Goal: Task Accomplishment & Management: Complete application form

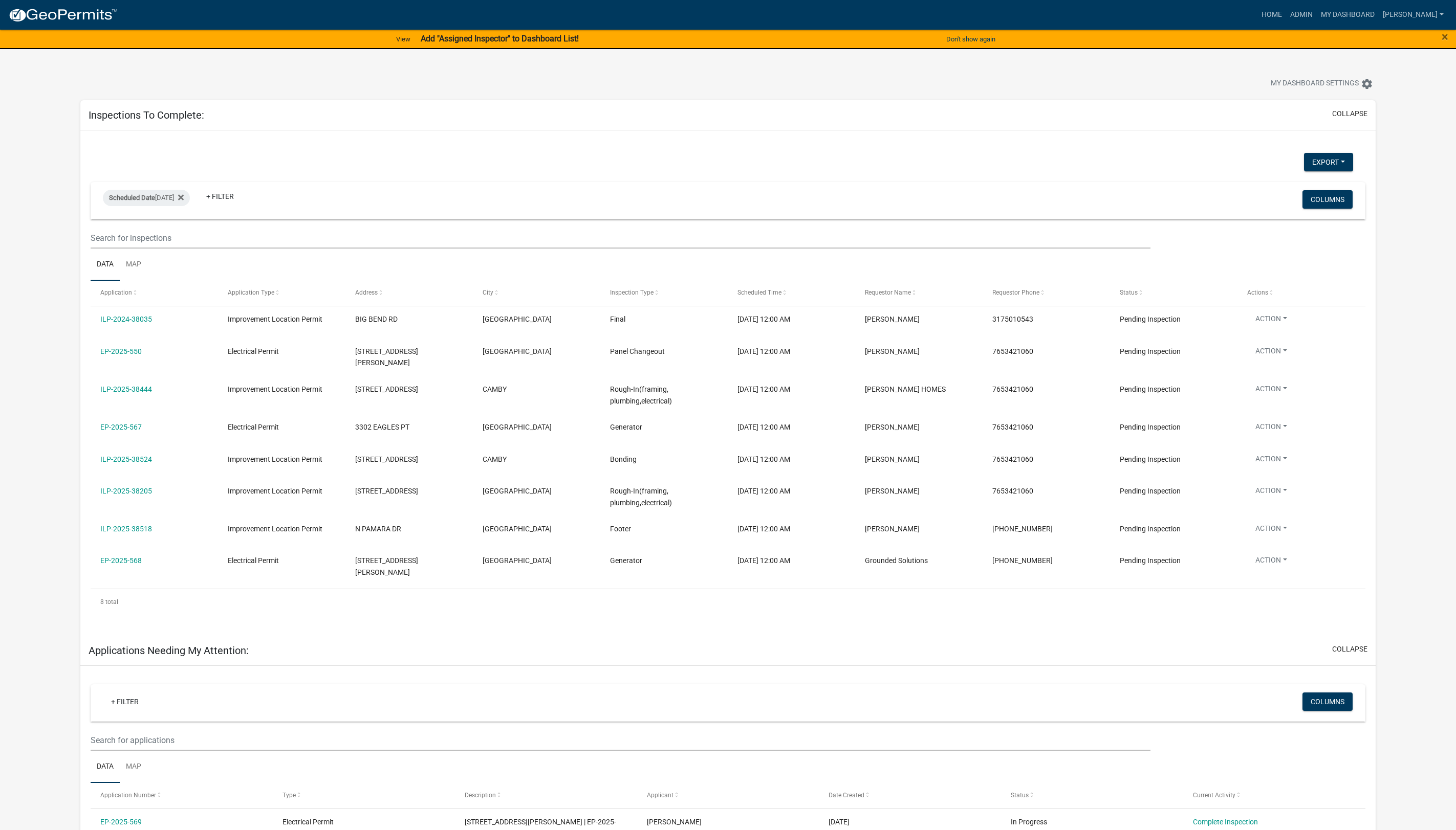
select select "1: 25"
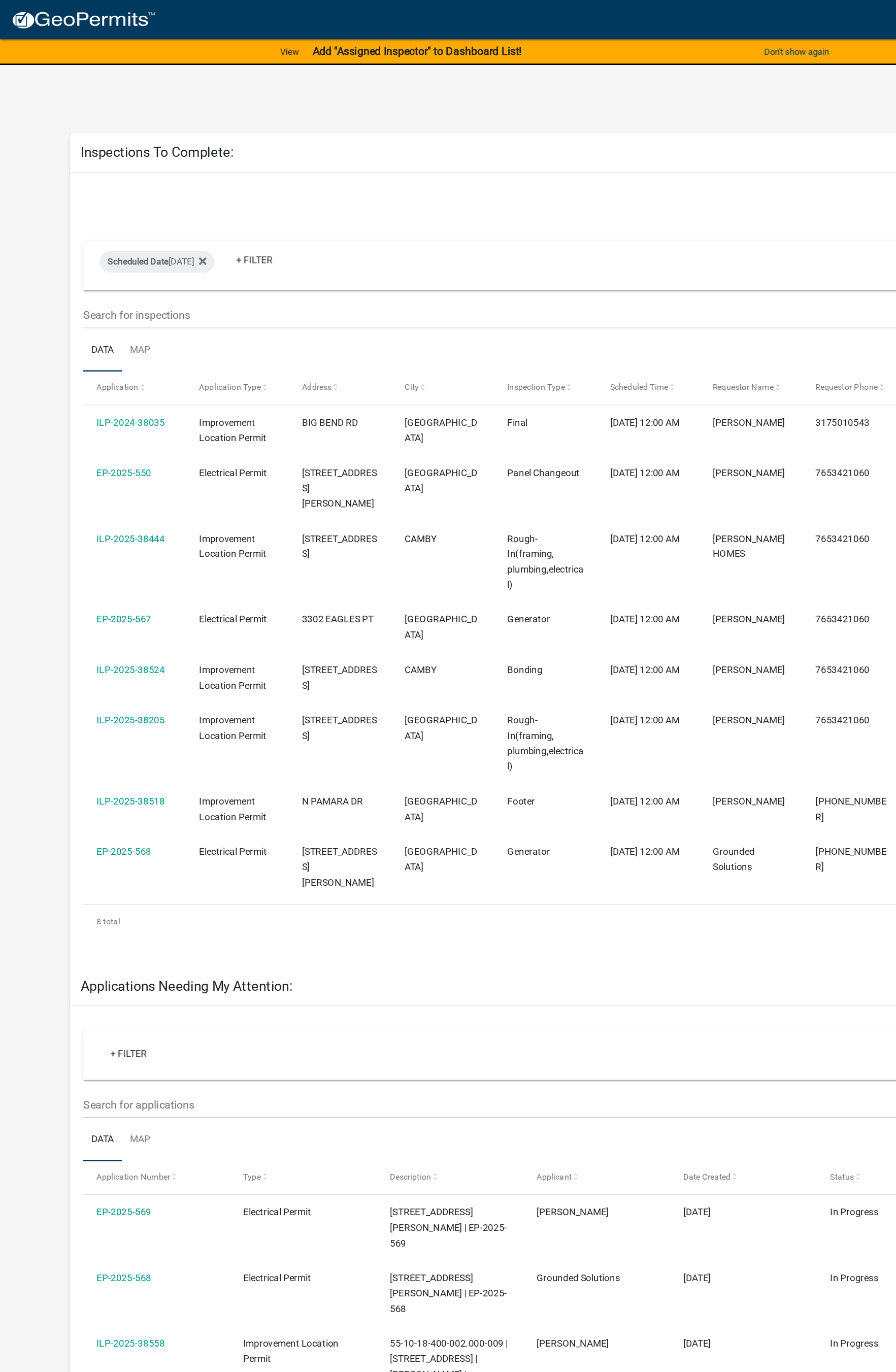
click at [104, 400] on link "ILP-2025-38444" at bounding box center [98, 404] width 51 height 8
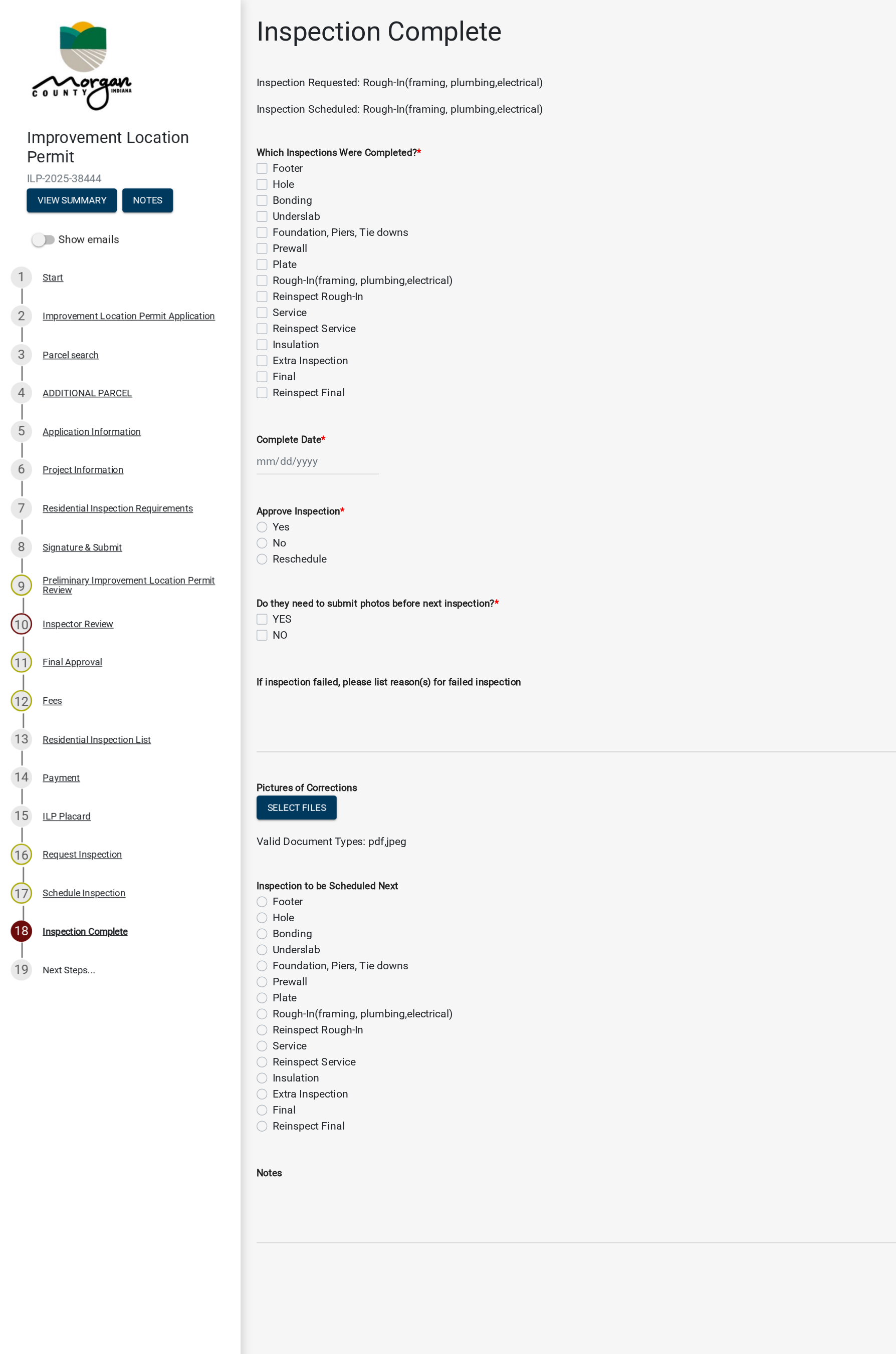
click at [204, 175] on label "Foundation, Piers, Tie downs" at bounding box center [255, 174] width 102 height 12
click at [204, 175] on input "Foundation, Piers, Tie downs" at bounding box center [207, 171] width 6 height 6
checkbox input "true"
checkbox input "false"
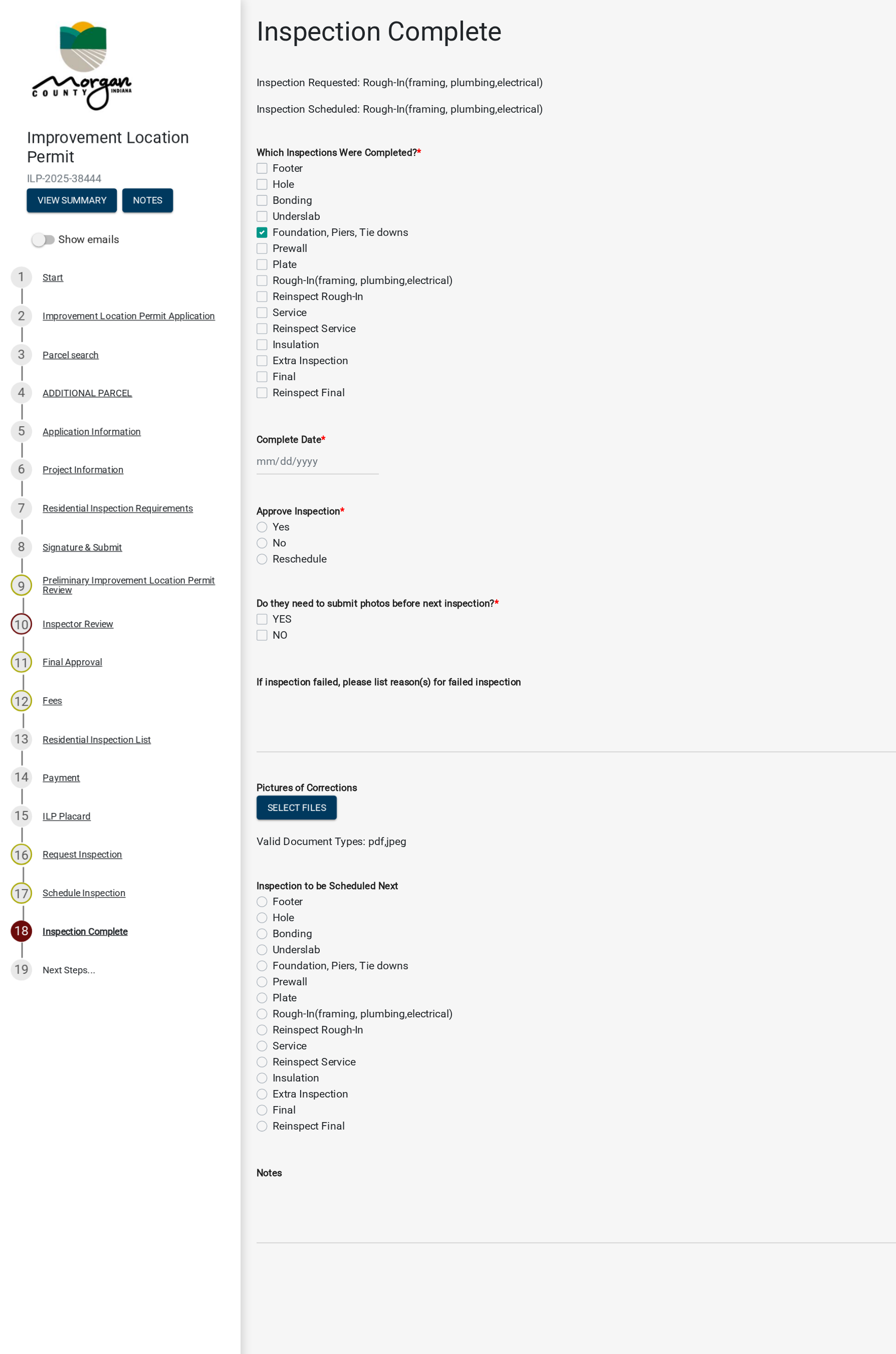
checkbox input "false"
checkbox input "true"
checkbox input "false"
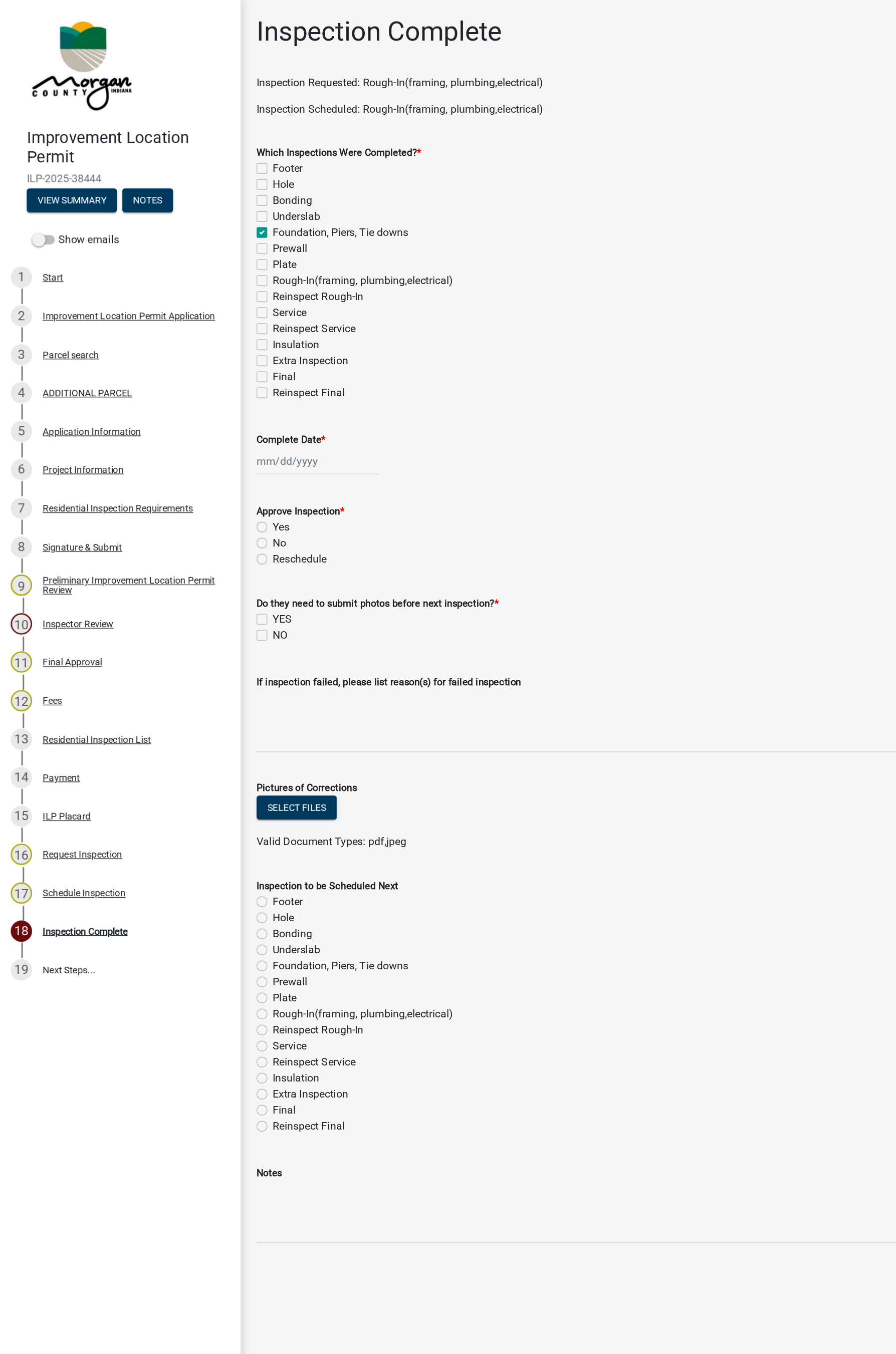
checkbox input "false"
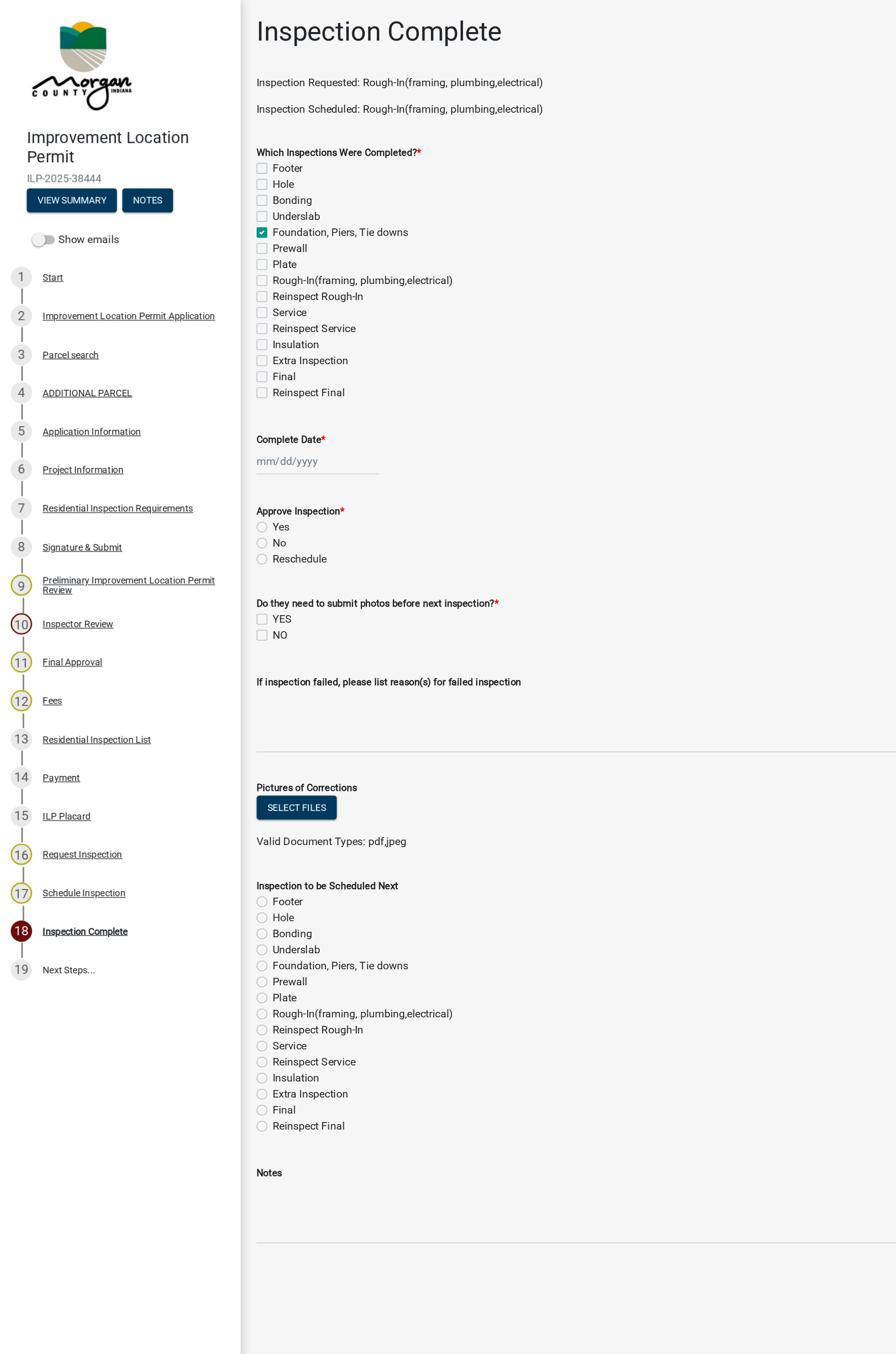
checkbox input "false"
click at [204, 210] on label "Rough-In(framing, plumbing,electrical)" at bounding box center [272, 210] width 135 height 12
click at [204, 210] on input "Rough-In(framing, plumbing,electrical)" at bounding box center [207, 207] width 6 height 6
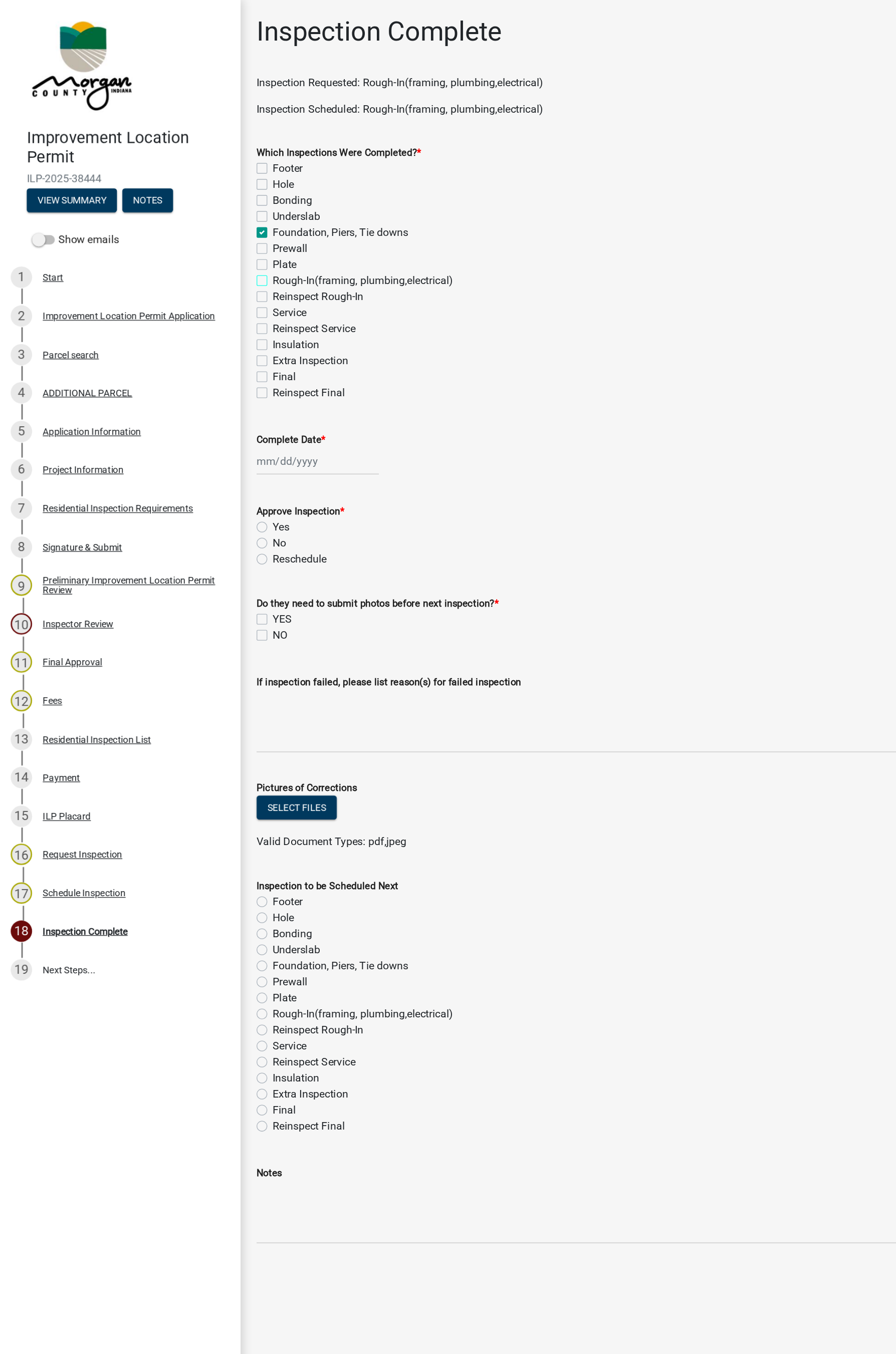
checkbox input "true"
checkbox input "false"
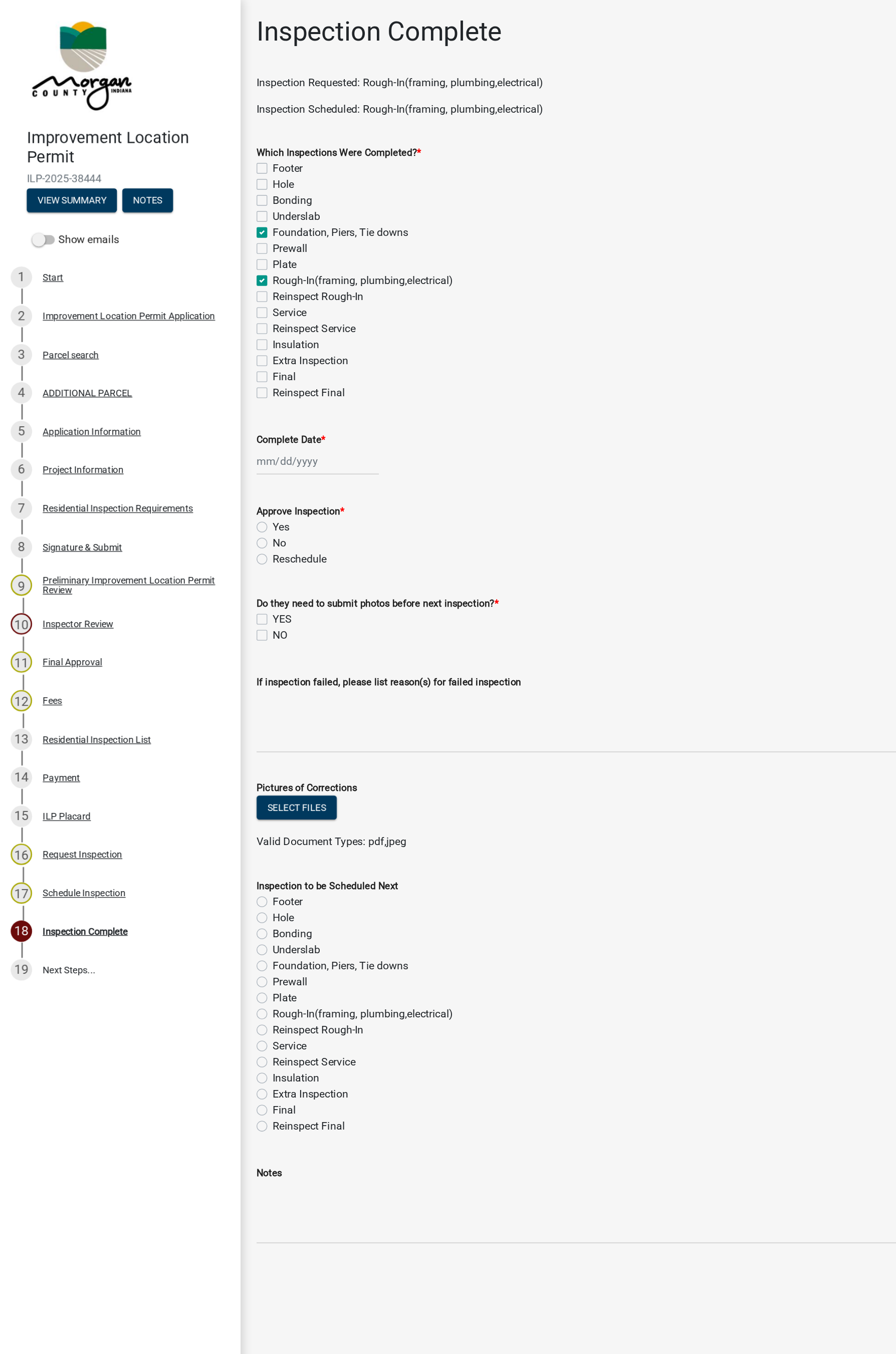
checkbox input "true"
checkbox input "false"
checkbox input "true"
checkbox input "false"
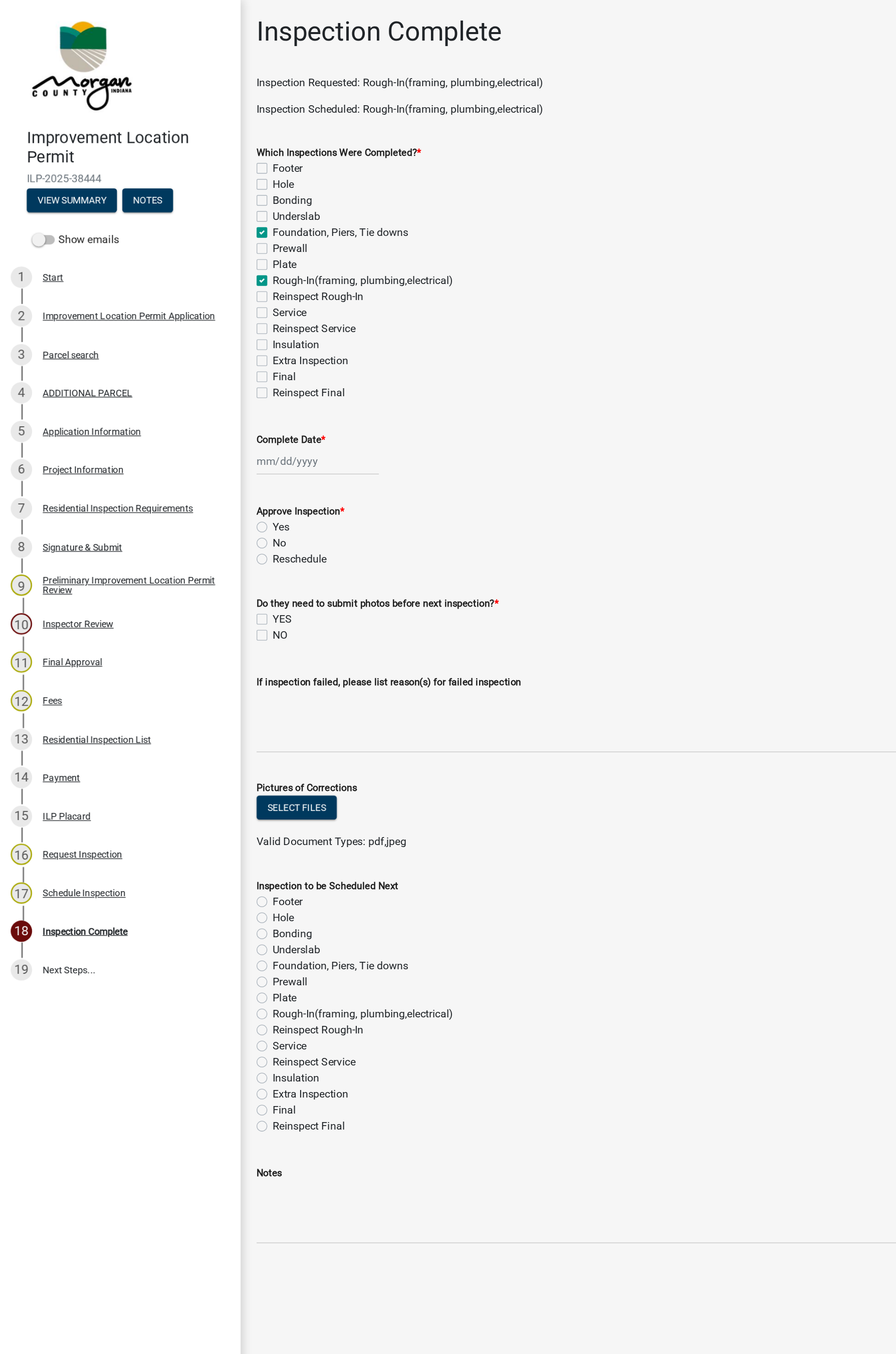
checkbox input "false"
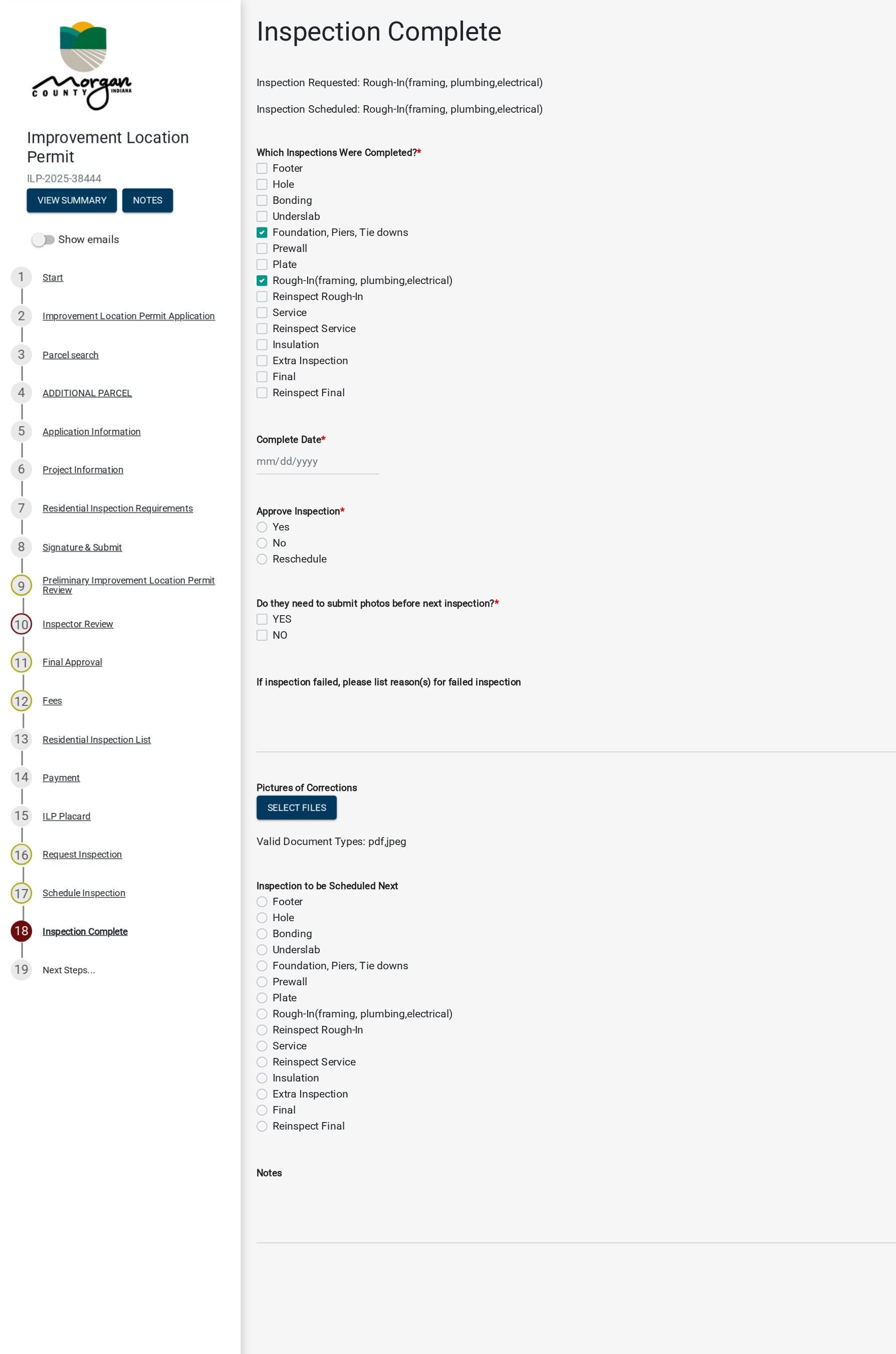
checkbox input "false"
click at [204, 175] on label "Foundation, Piers, Tie downs" at bounding box center [255, 174] width 102 height 12
click at [204, 175] on input "Foundation, Piers, Tie downs" at bounding box center [207, 171] width 6 height 6
checkbox input "false"
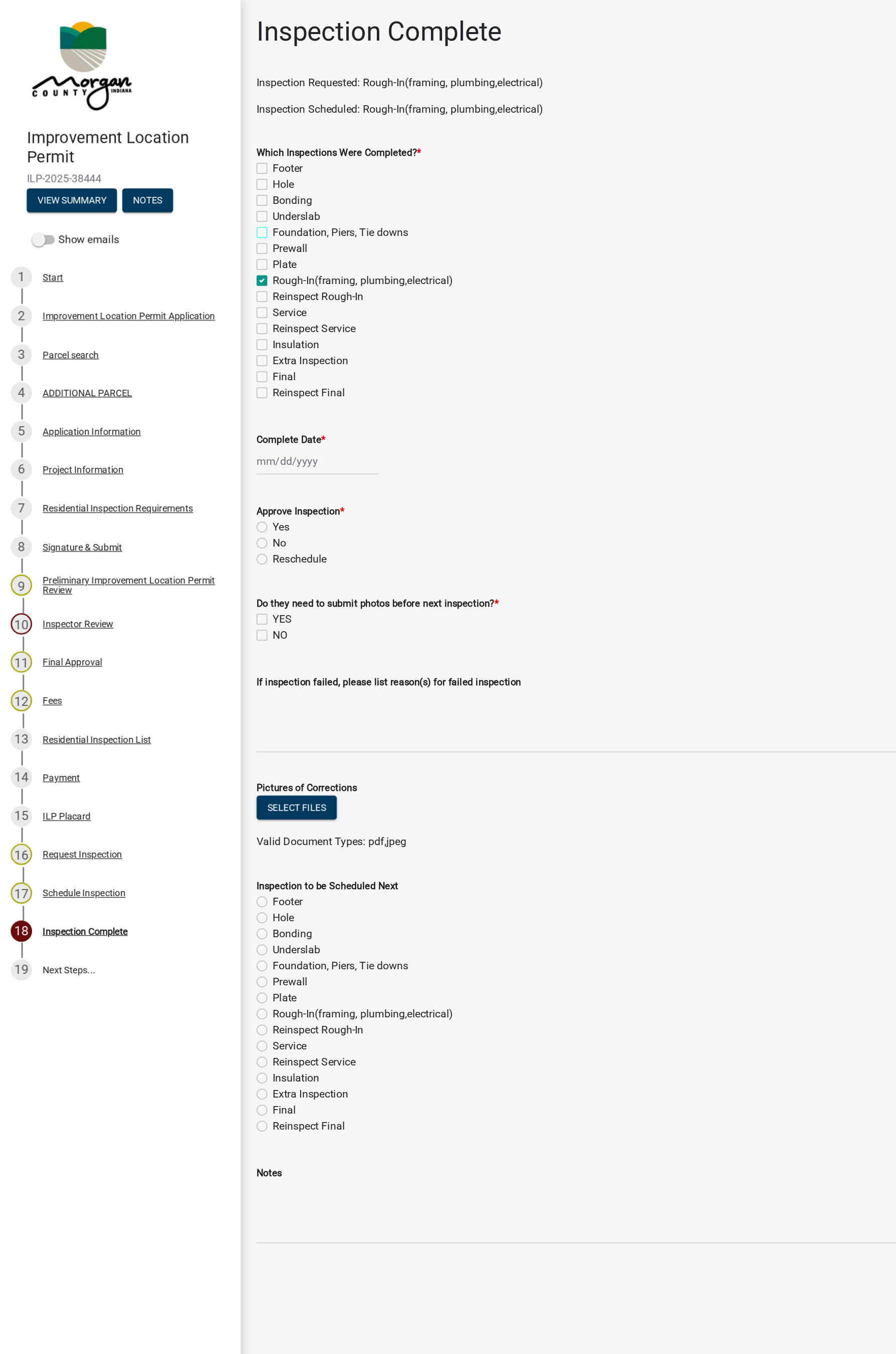
checkbox input "false"
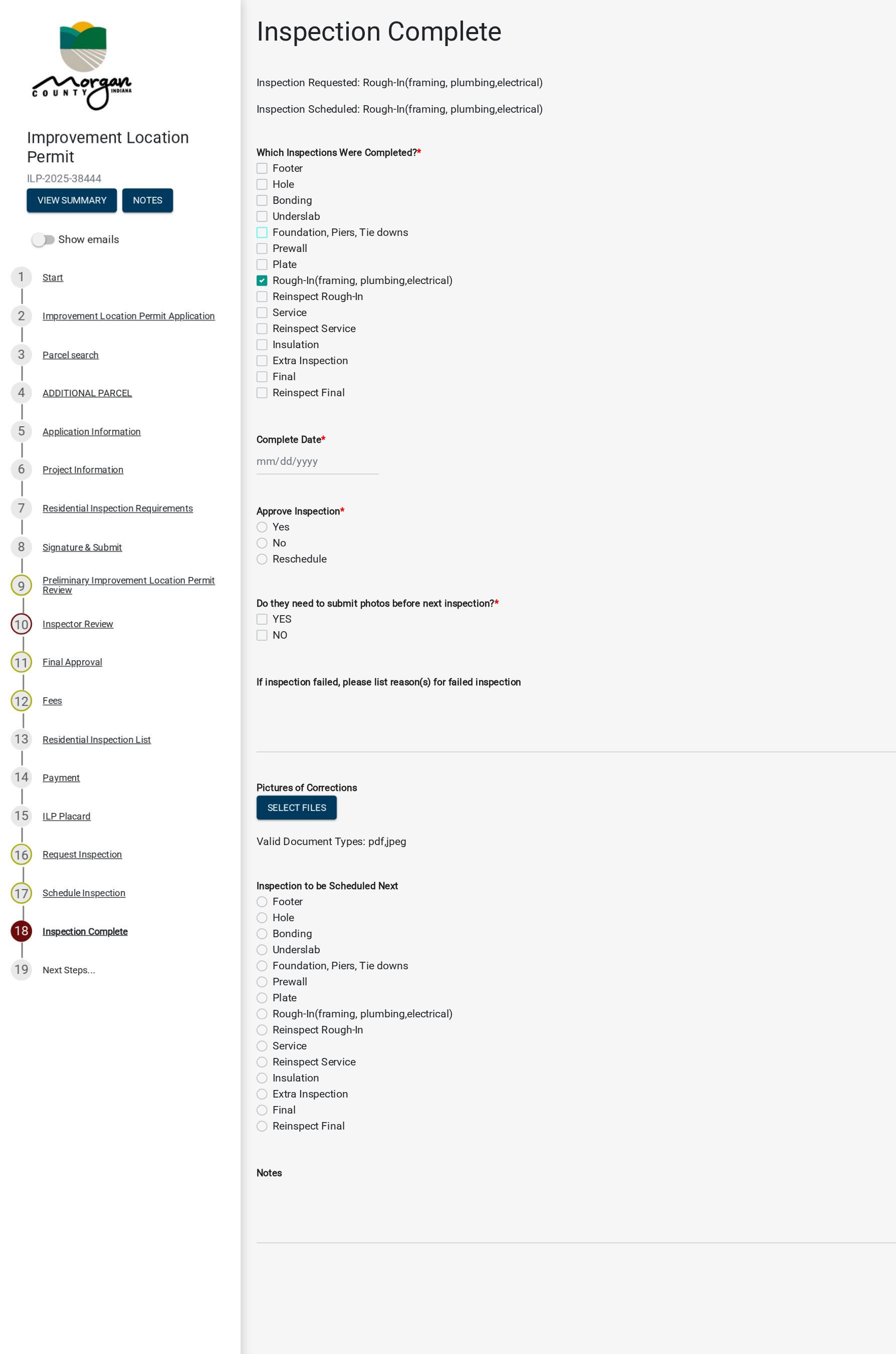
checkbox input "false"
checkbox input "true"
checkbox input "false"
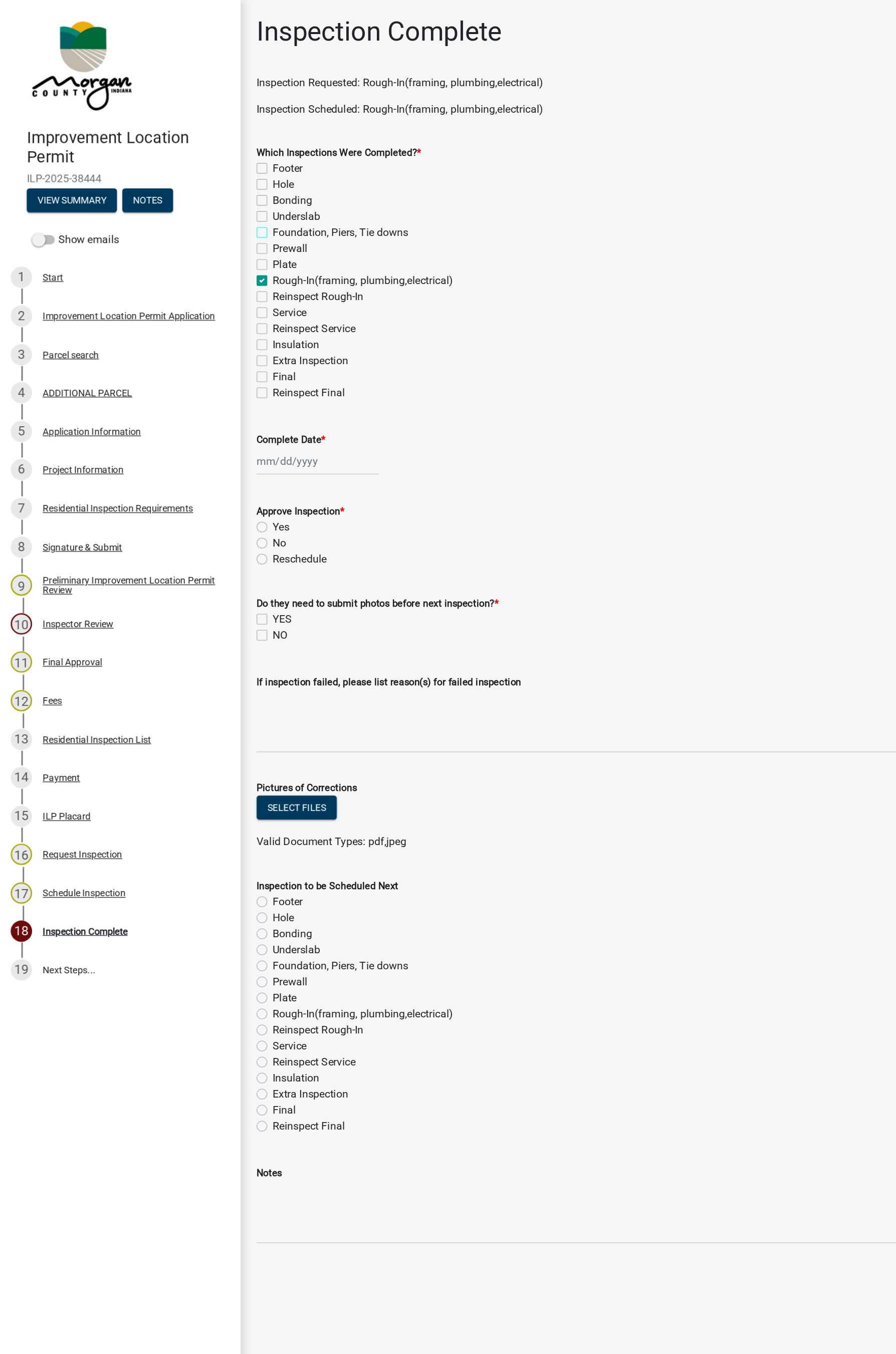
checkbox input "false"
click at [204, 224] on label "Reinspect Rough-In" at bounding box center [238, 222] width 68 height 12
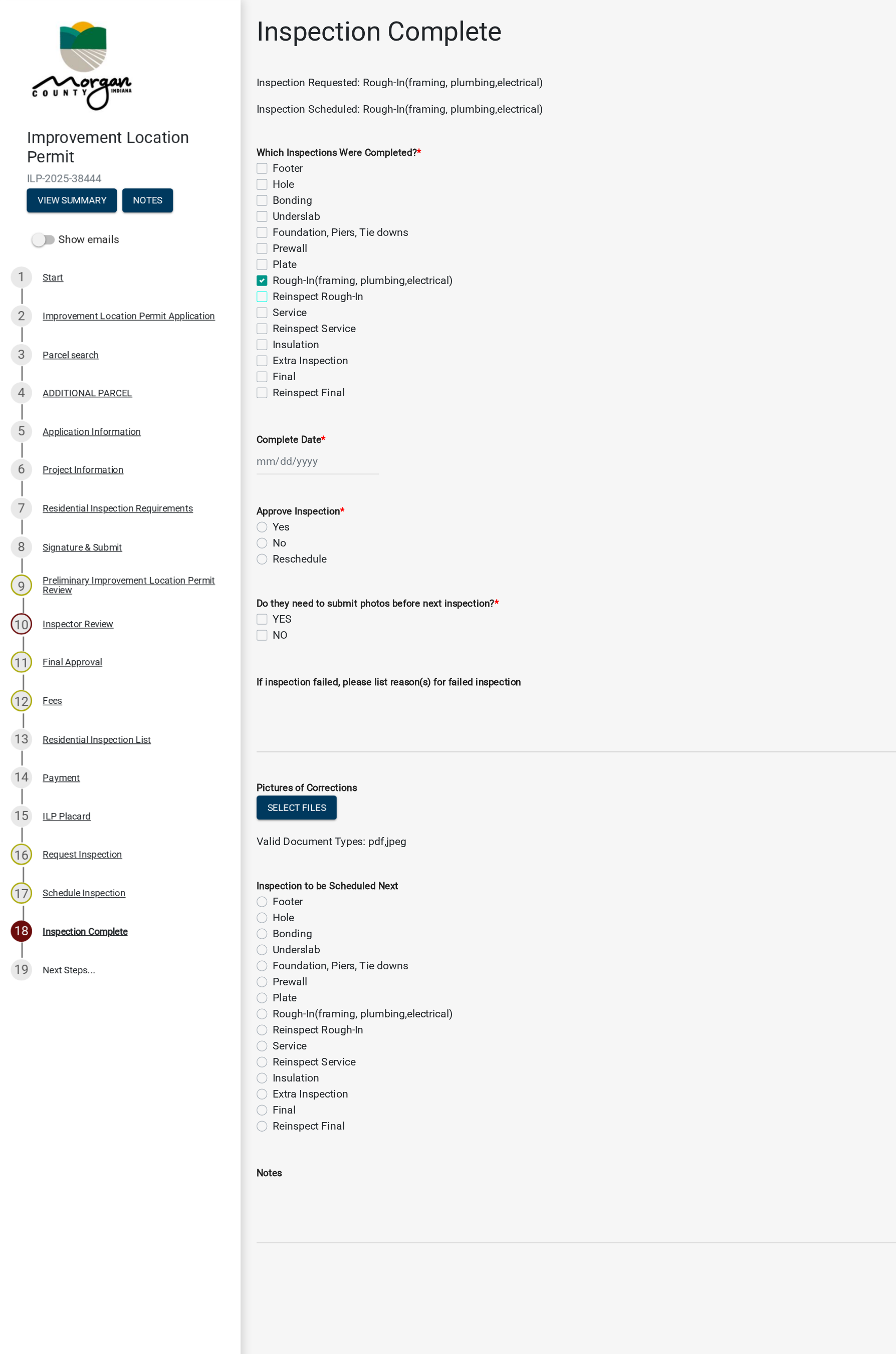
click at [204, 223] on input "Reinspect Rough-In" at bounding box center [207, 220] width 6 height 6
checkbox input "true"
checkbox input "false"
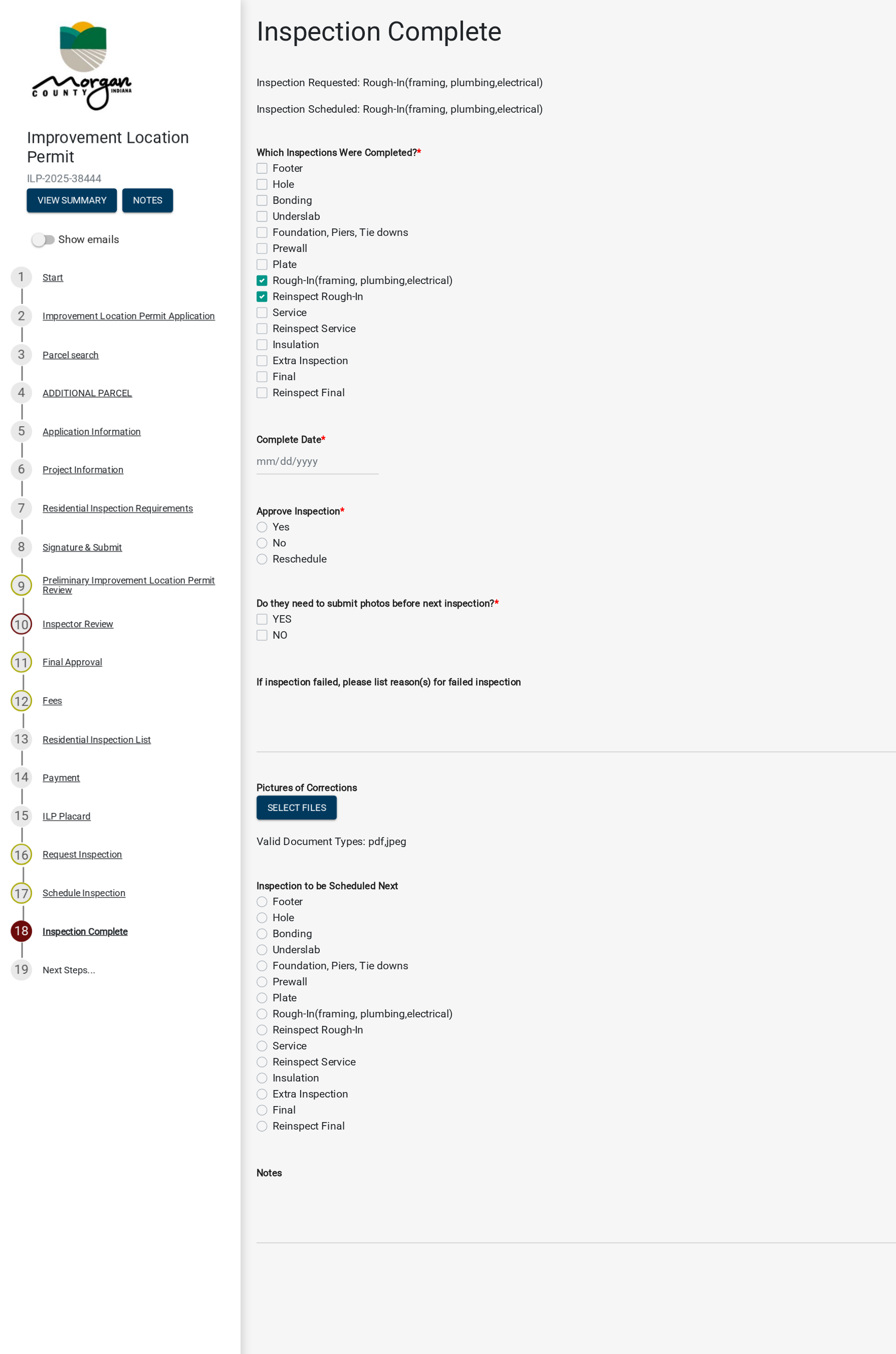
checkbox input "false"
checkbox input "true"
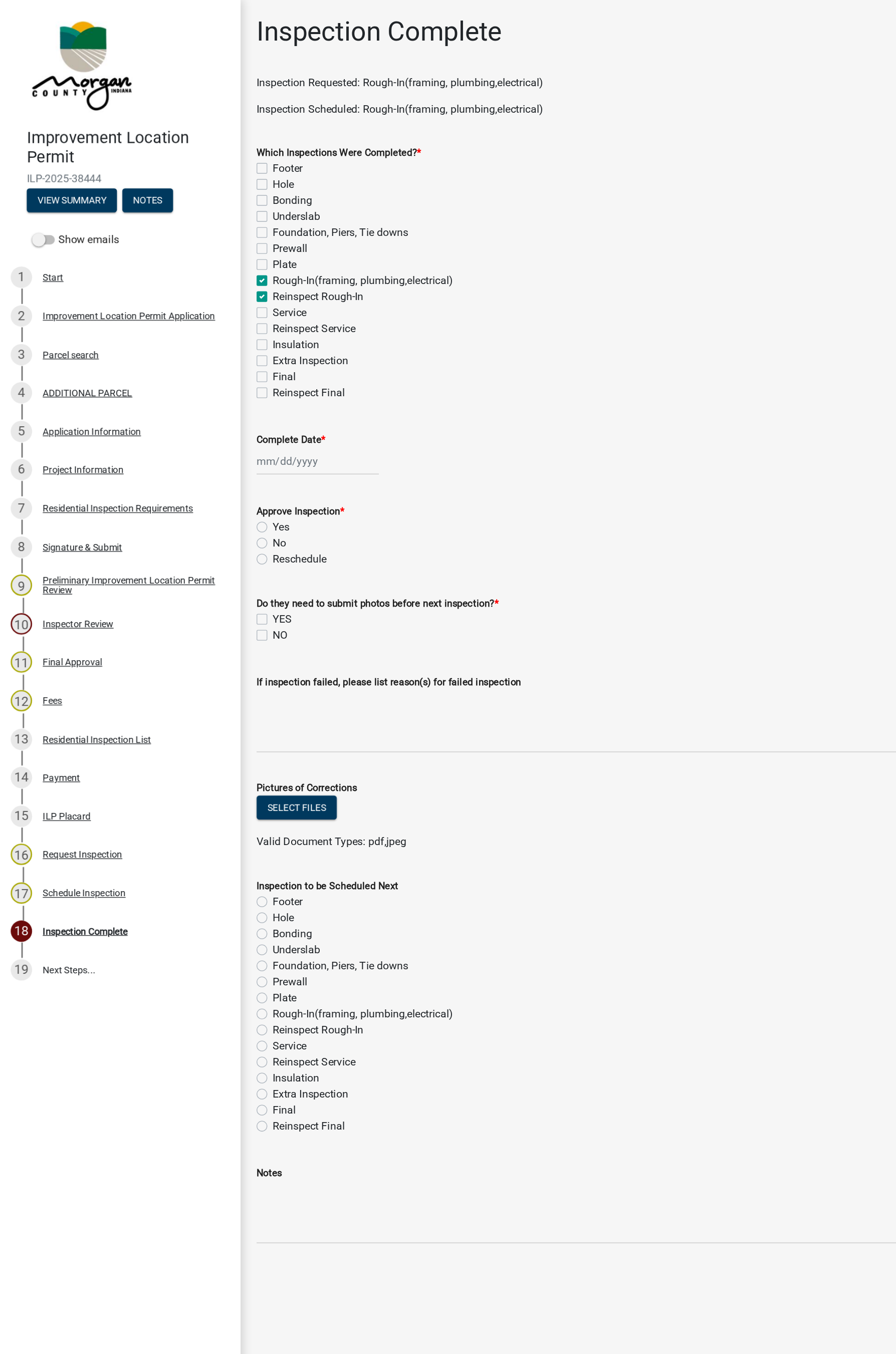
checkbox input "true"
checkbox input "false"
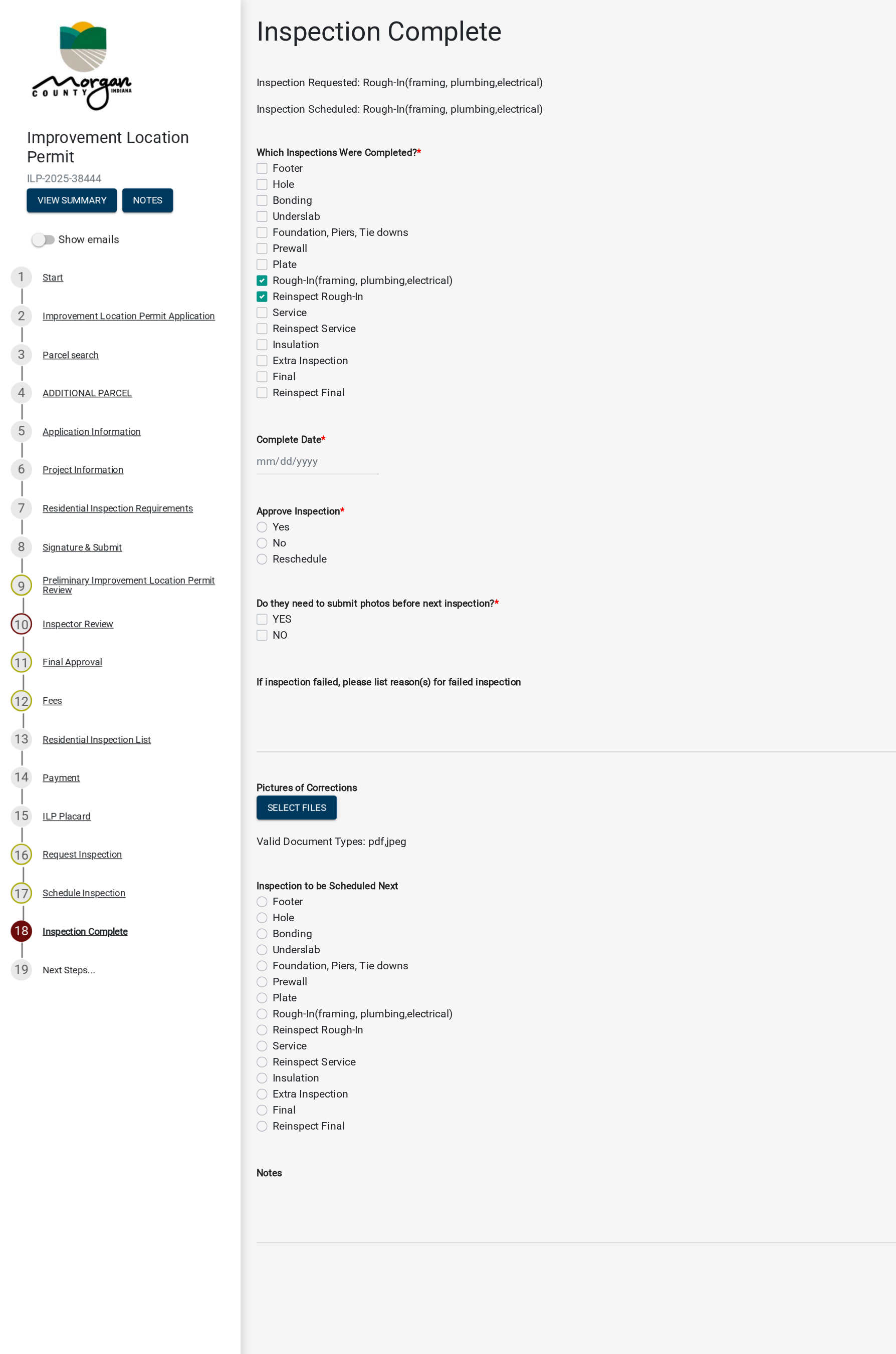
checkbox input "false"
click at [230, 222] on label "Reinspect Rough-In" at bounding box center [238, 222] width 68 height 12
click at [211, 222] on input "Reinspect Rough-In" at bounding box center [207, 220] width 6 height 6
checkbox input "false"
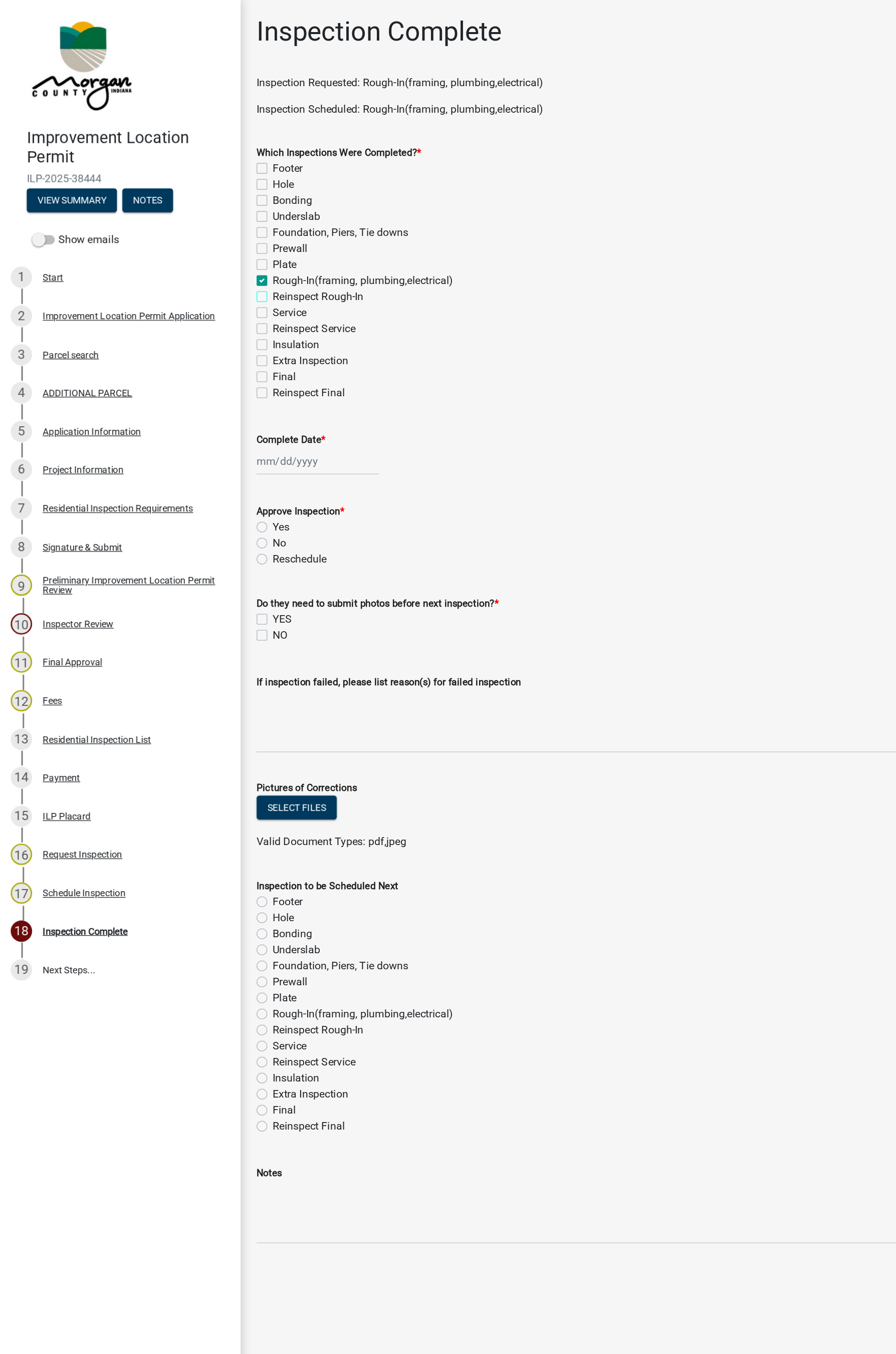
checkbox input "false"
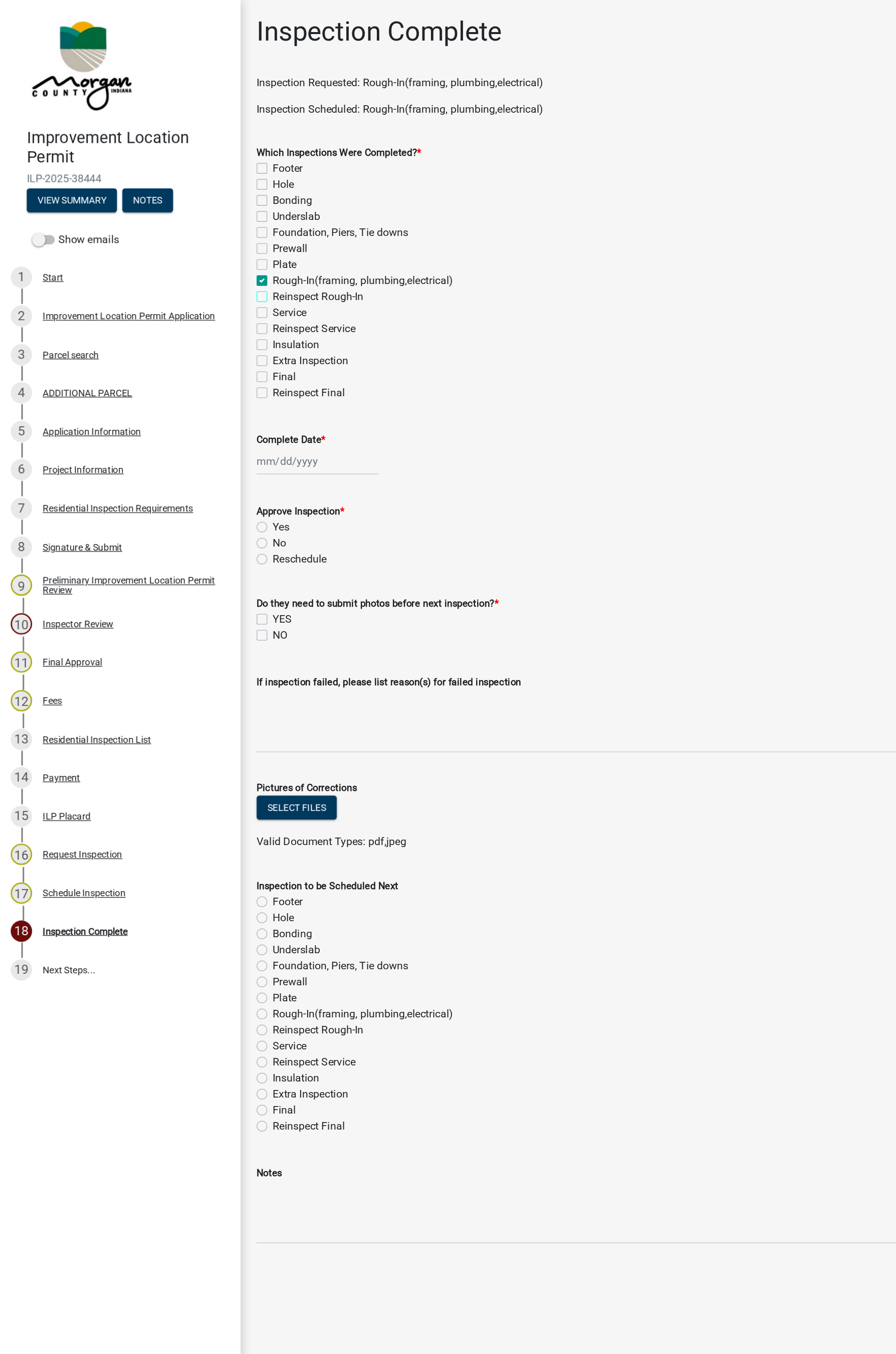
checkbox input "false"
checkbox input "true"
checkbox input "false"
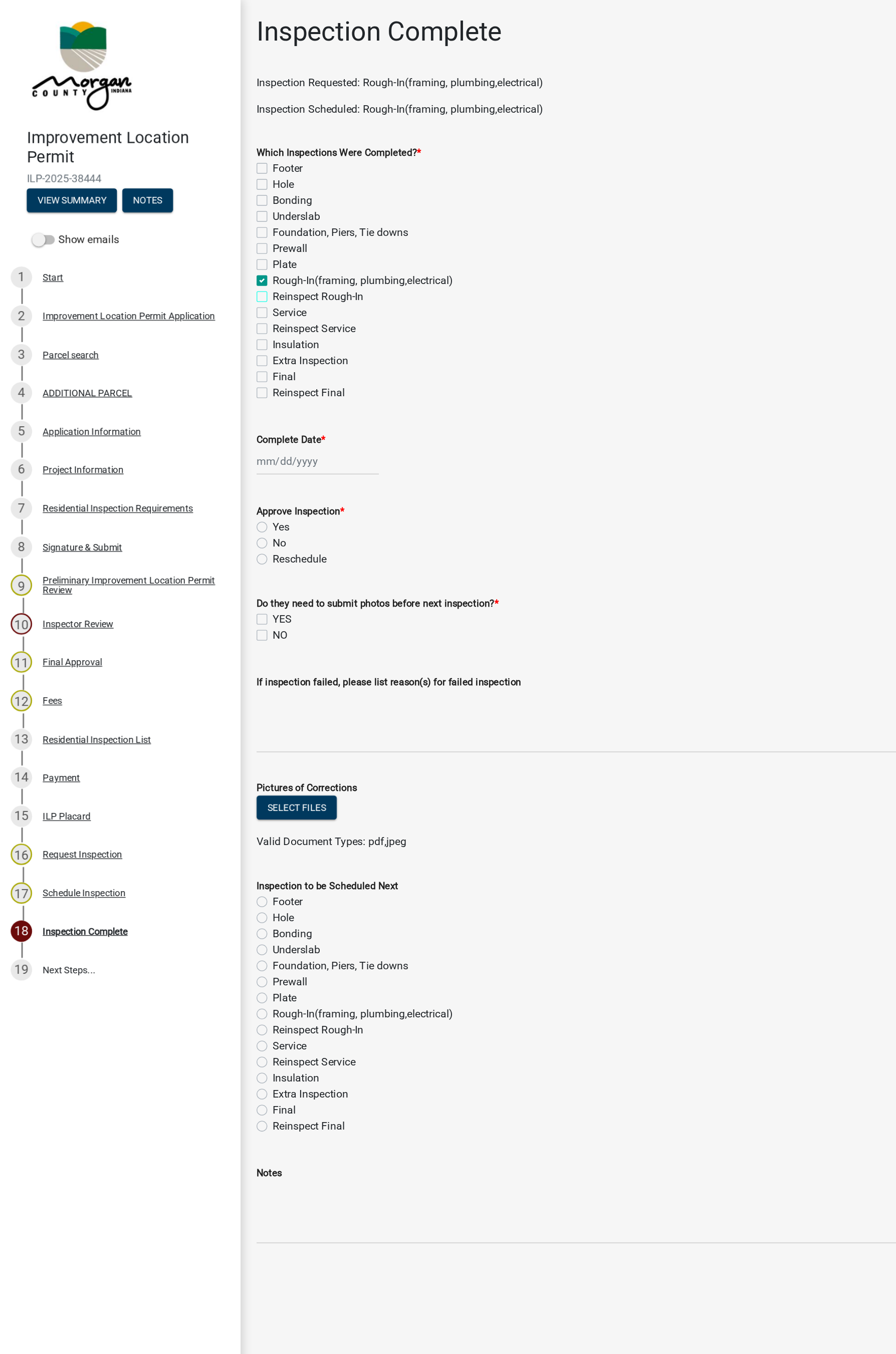
checkbox input "false"
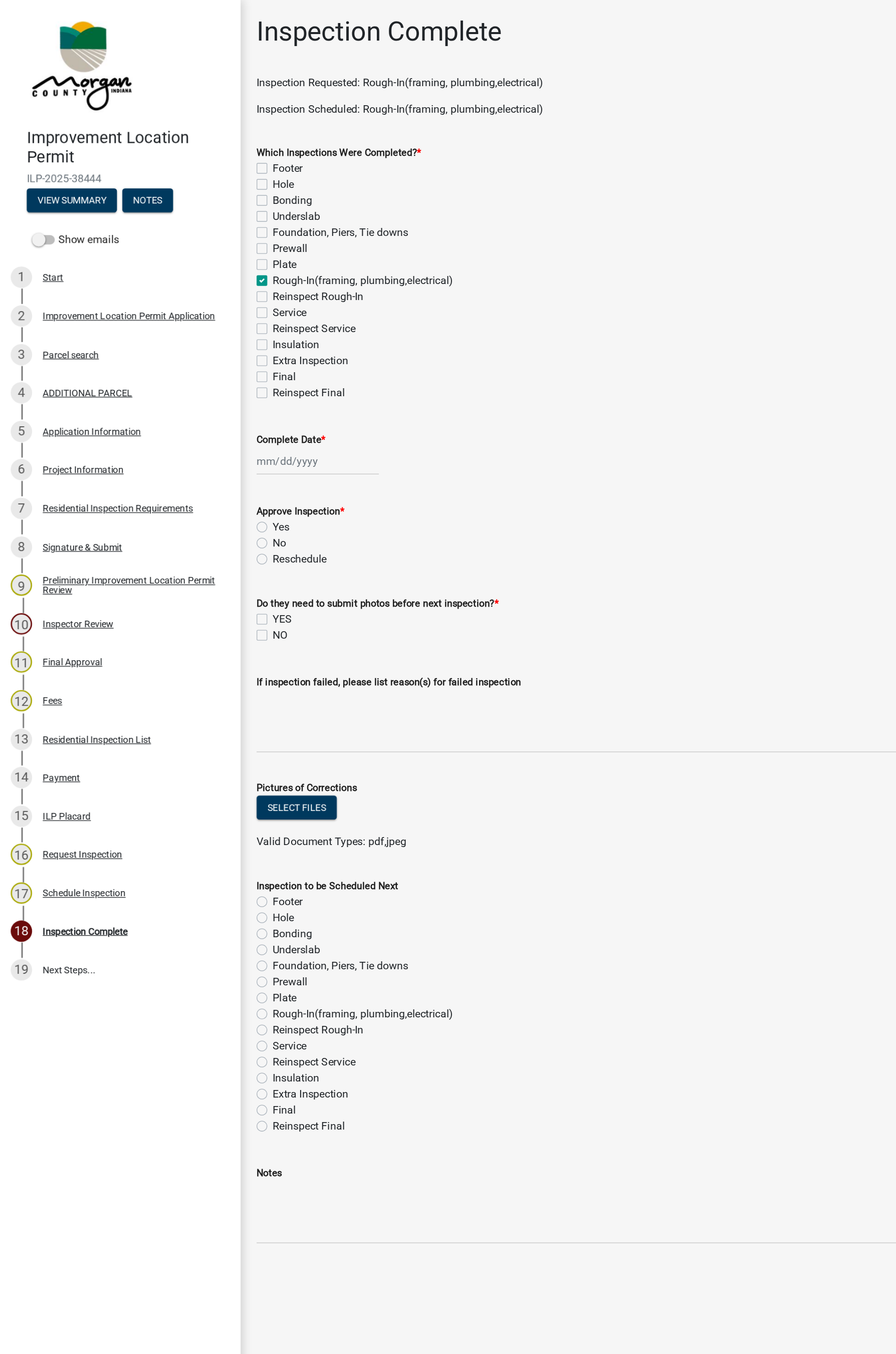
click at [204, 234] on label "Service" at bounding box center [217, 234] width 25 height 12
click at [204, 234] on input "Service" at bounding box center [207, 232] width 6 height 6
checkbox input "true"
checkbox input "false"
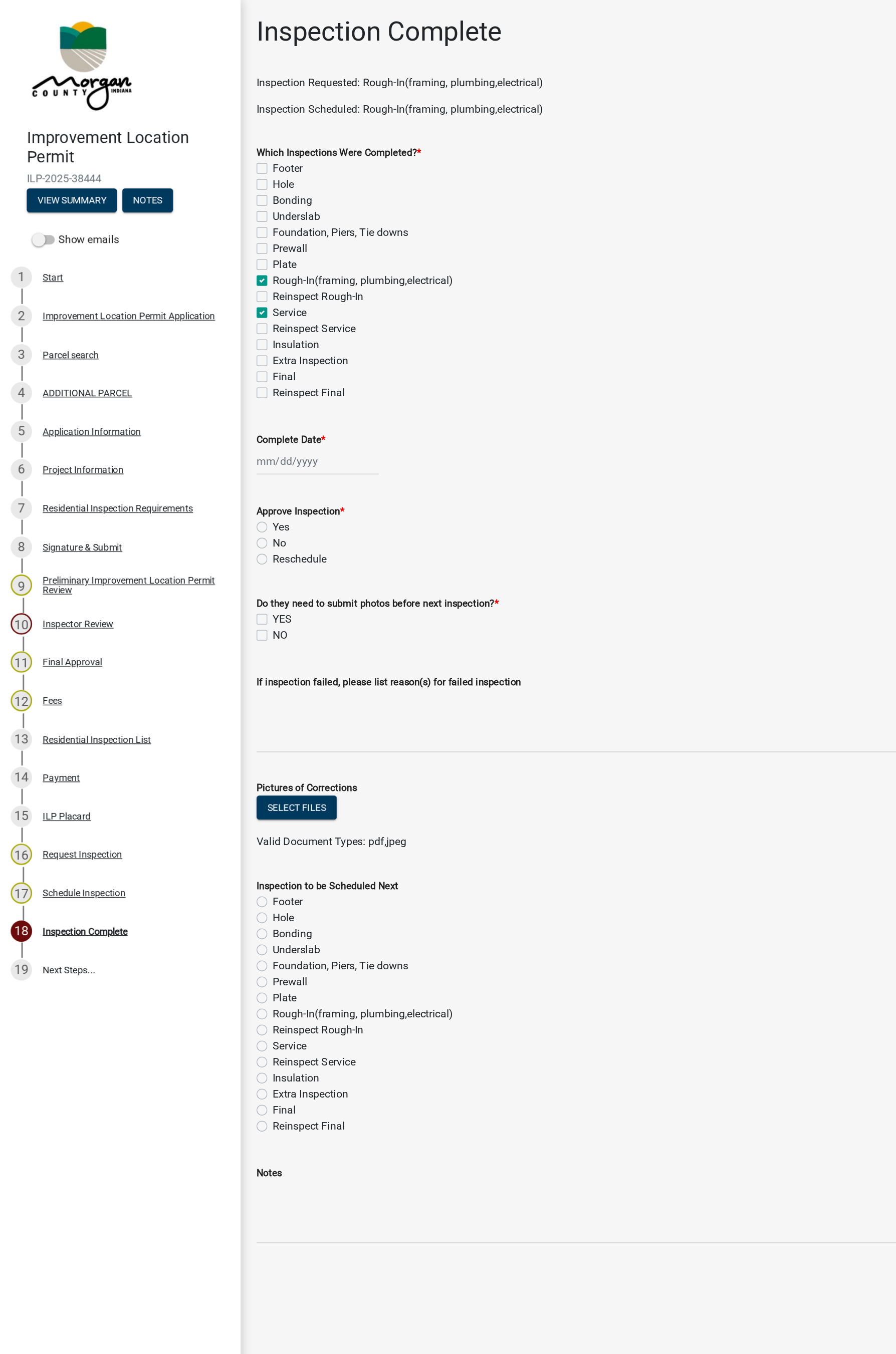
checkbox input "false"
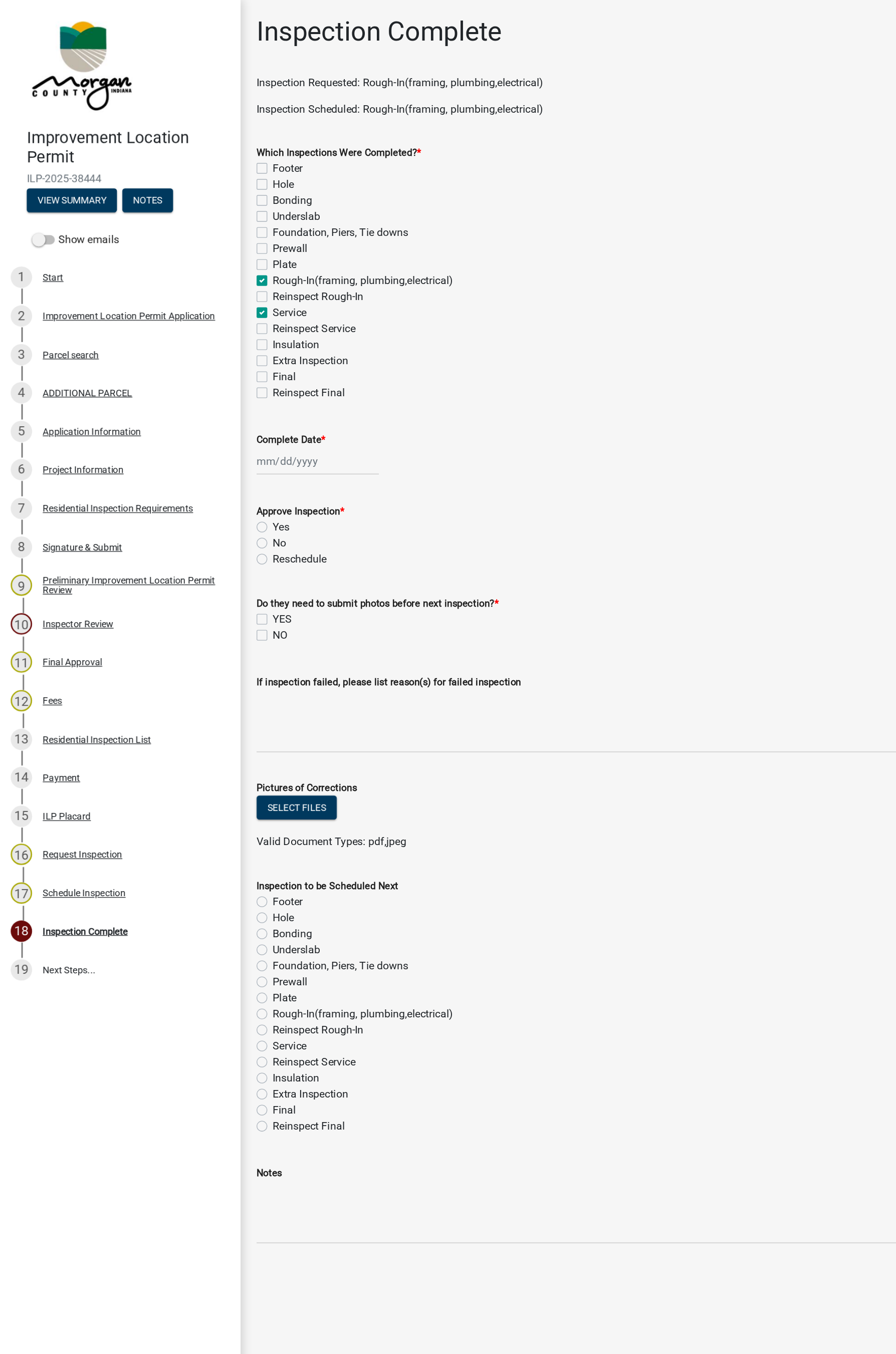
checkbox input "true"
checkbox input "false"
checkbox input "true"
checkbox input "false"
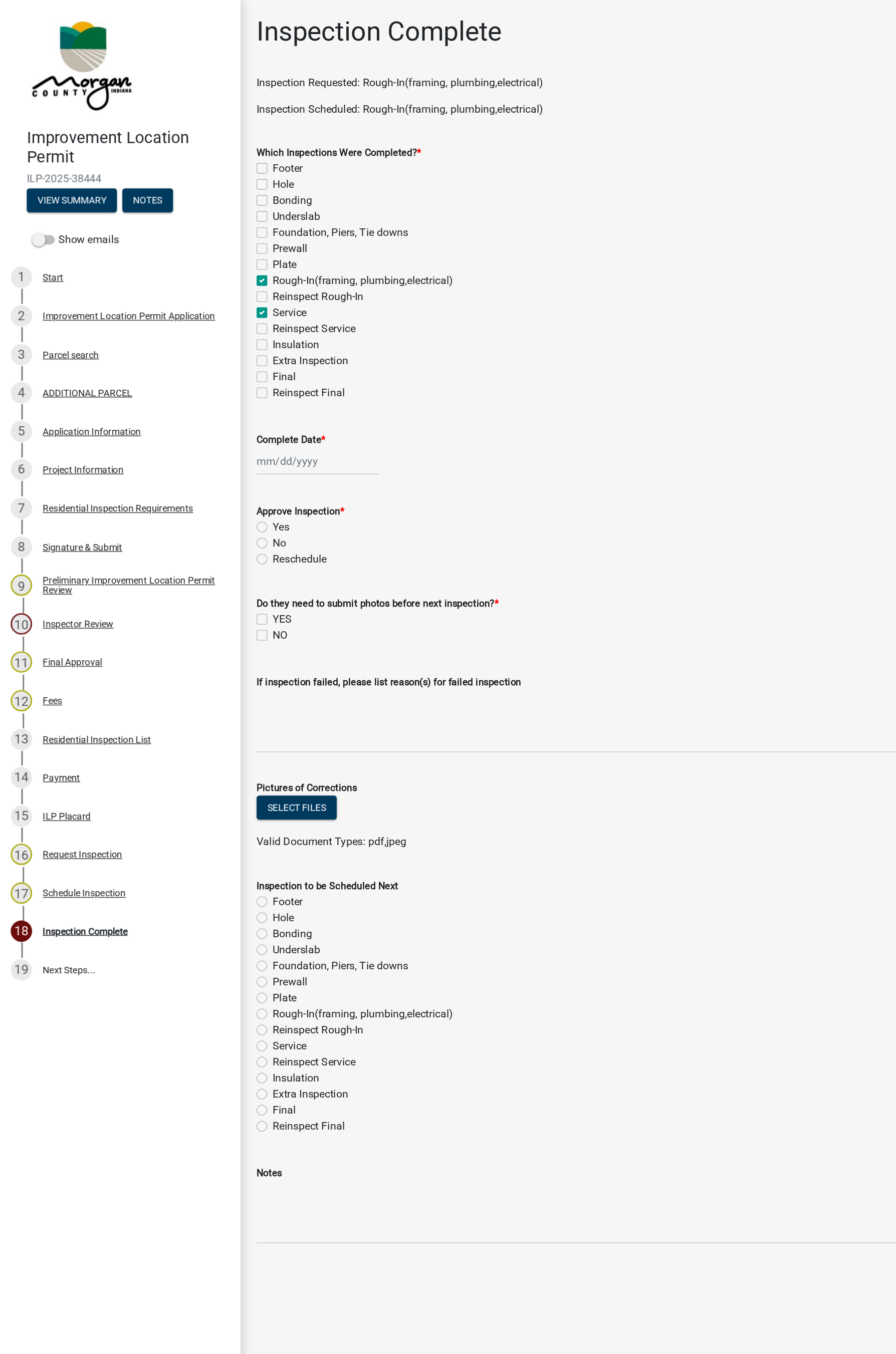
checkbox input "false"
click at [220, 349] on div at bounding box center [238, 346] width 92 height 20
select select "8"
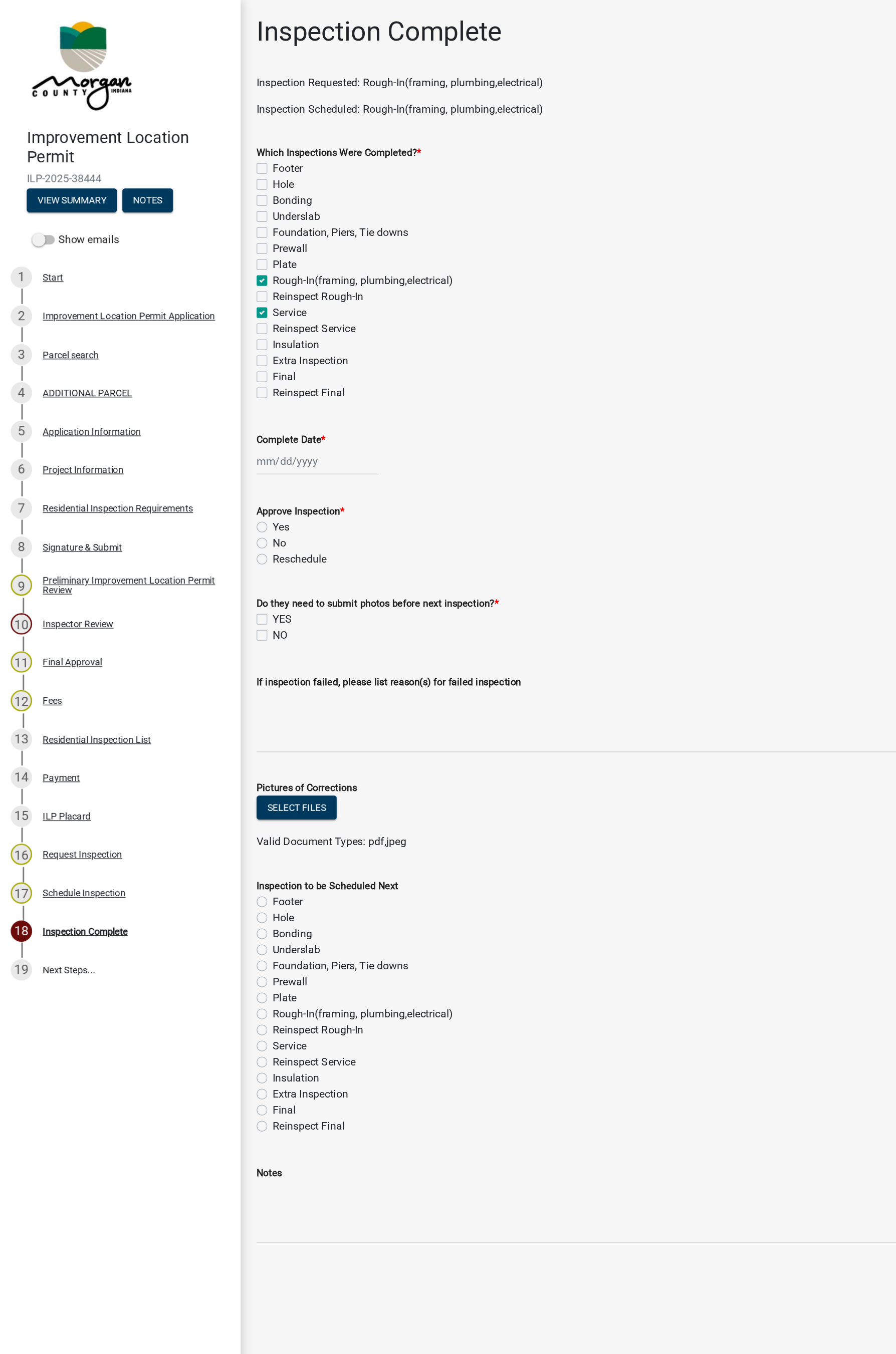
select select "2025"
click at [250, 434] on div "14" at bounding box center [251, 431] width 16 height 16
type input "[DATE]"
click at [204, 396] on label "Yes" at bounding box center [210, 395] width 13 height 12
click at [204, 396] on input "Yes" at bounding box center [207, 392] width 6 height 6
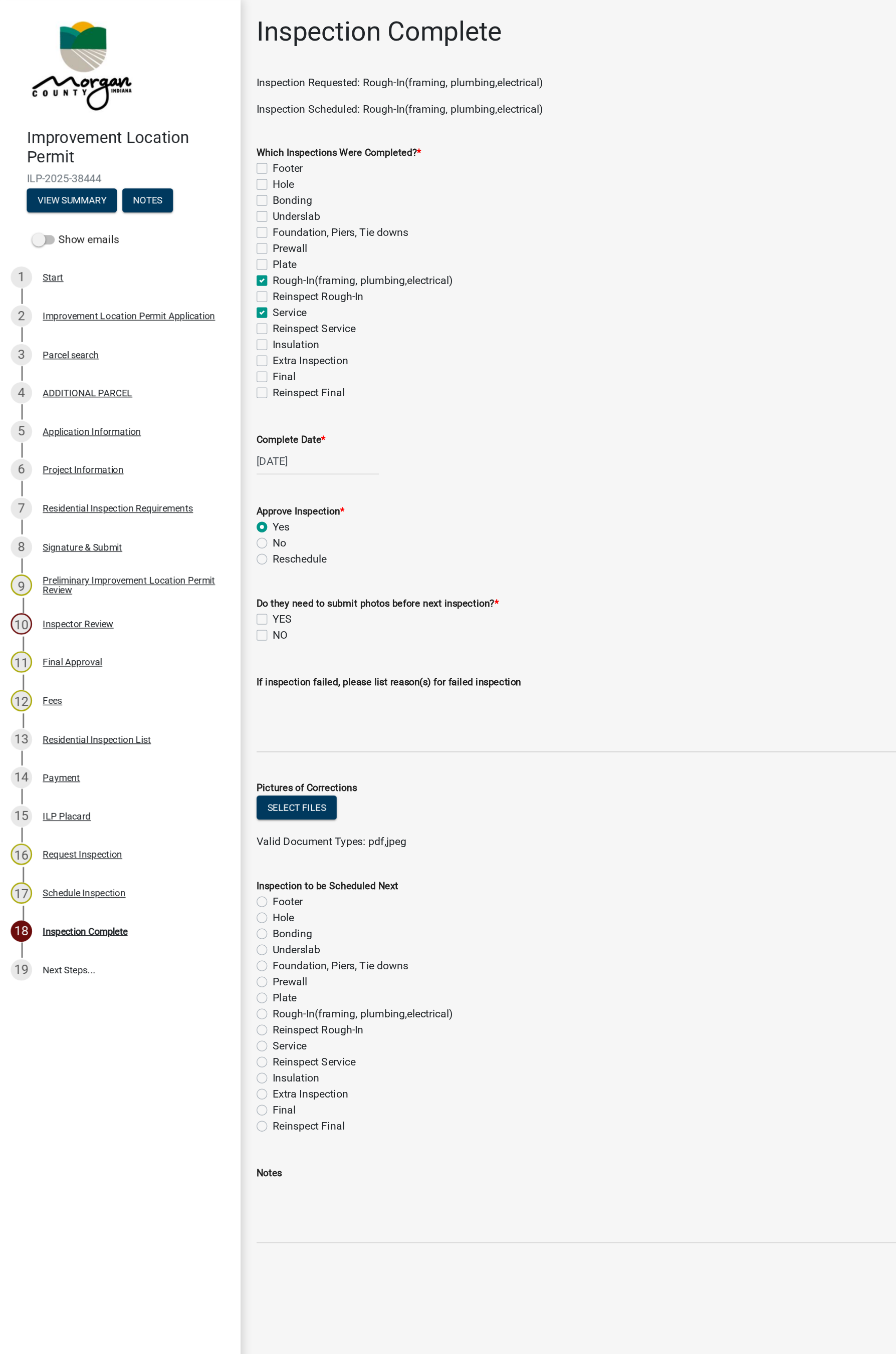
radio input "true"
click at [211, 474] on label "NO" at bounding box center [210, 476] width 11 height 12
click at [211, 474] on input "NO" at bounding box center [207, 474] width 6 height 6
checkbox input "true"
checkbox input "false"
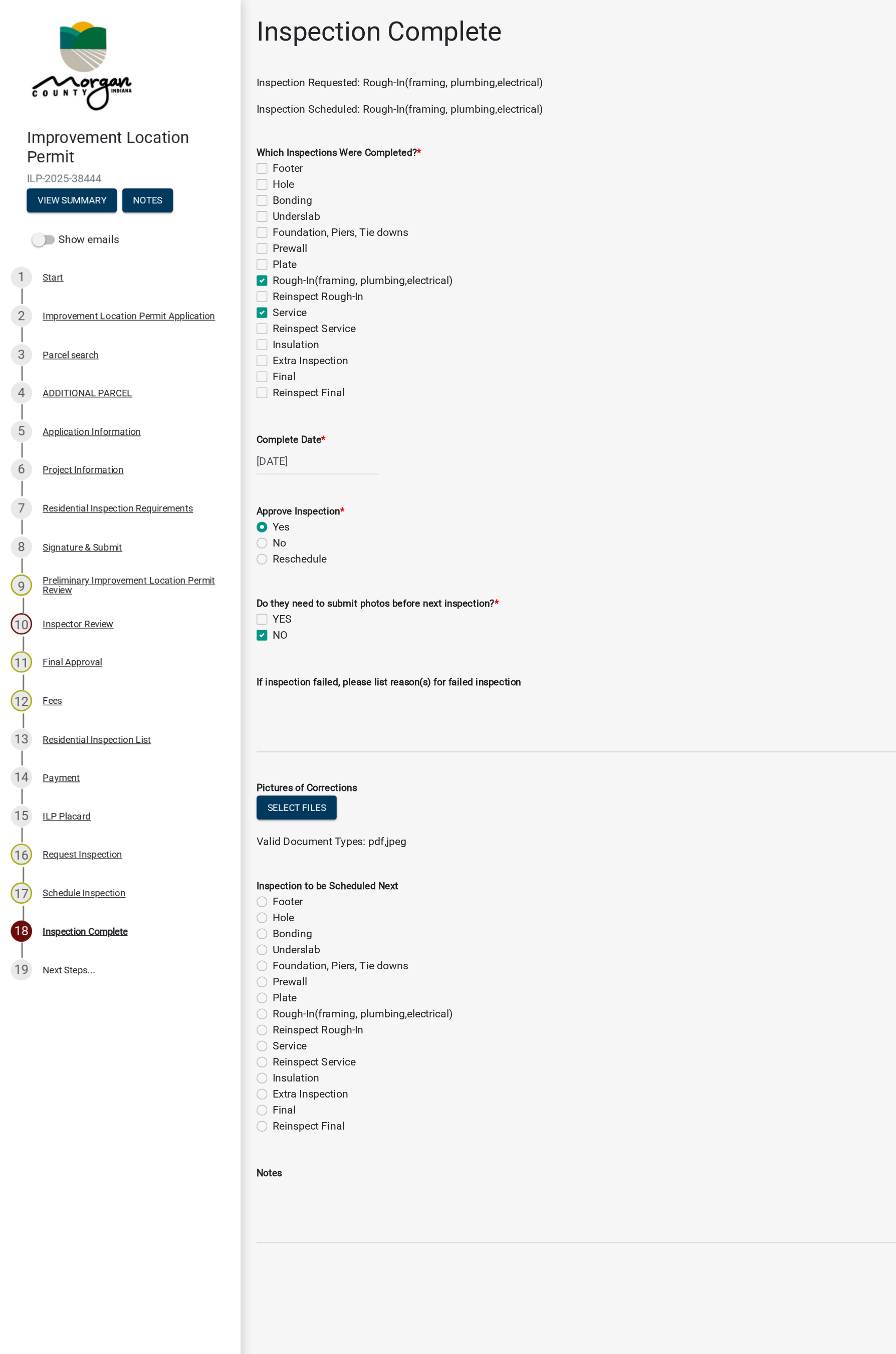
checkbox input "true"
click at [204, 813] on label "Final" at bounding box center [213, 833] width 18 height 12
click at [204, 813] on input "Final" at bounding box center [207, 830] width 6 height 6
radio input "true"
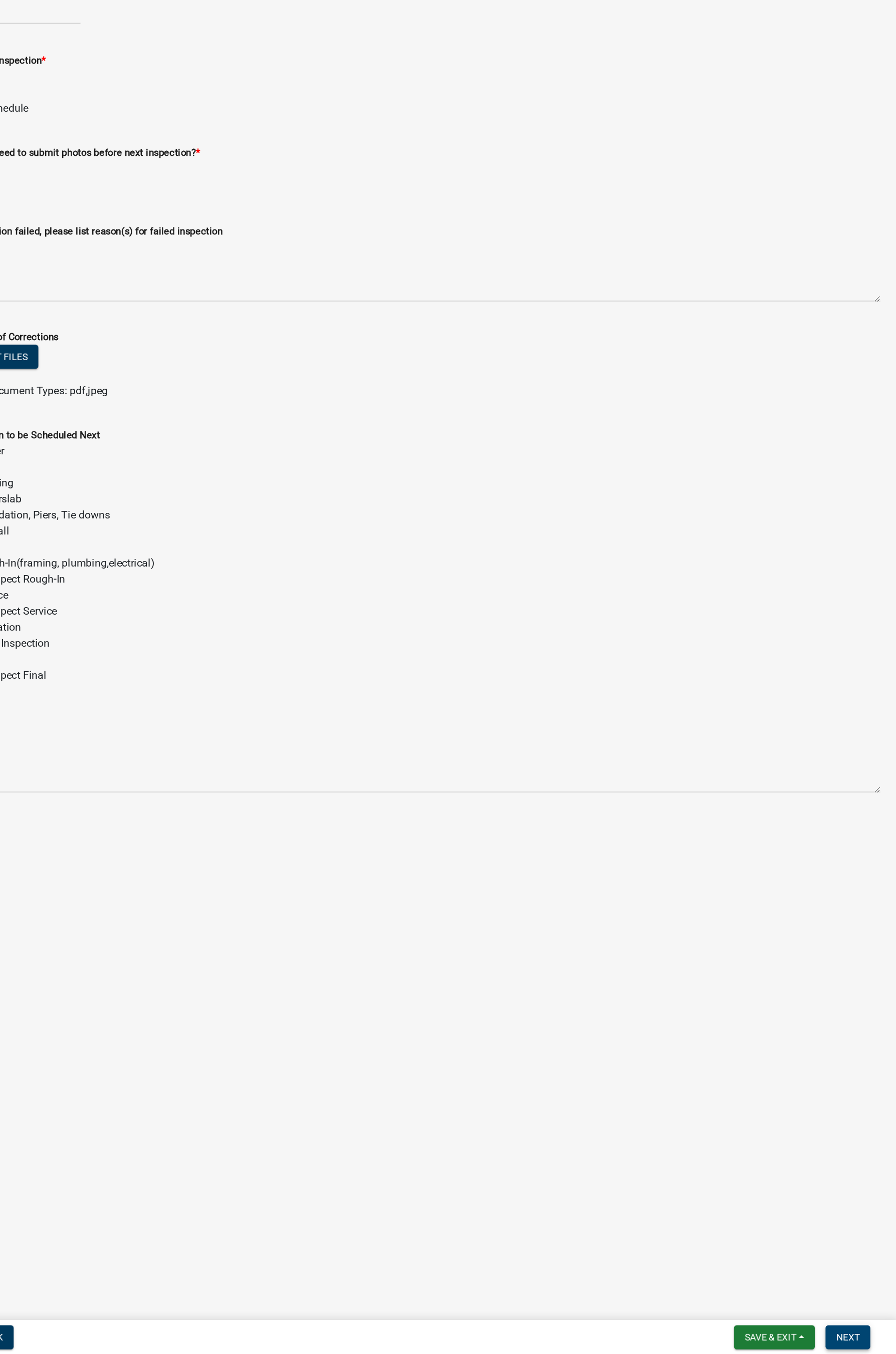
click at [862, 813] on span "Next" at bounding box center [859, 1341] width 18 height 8
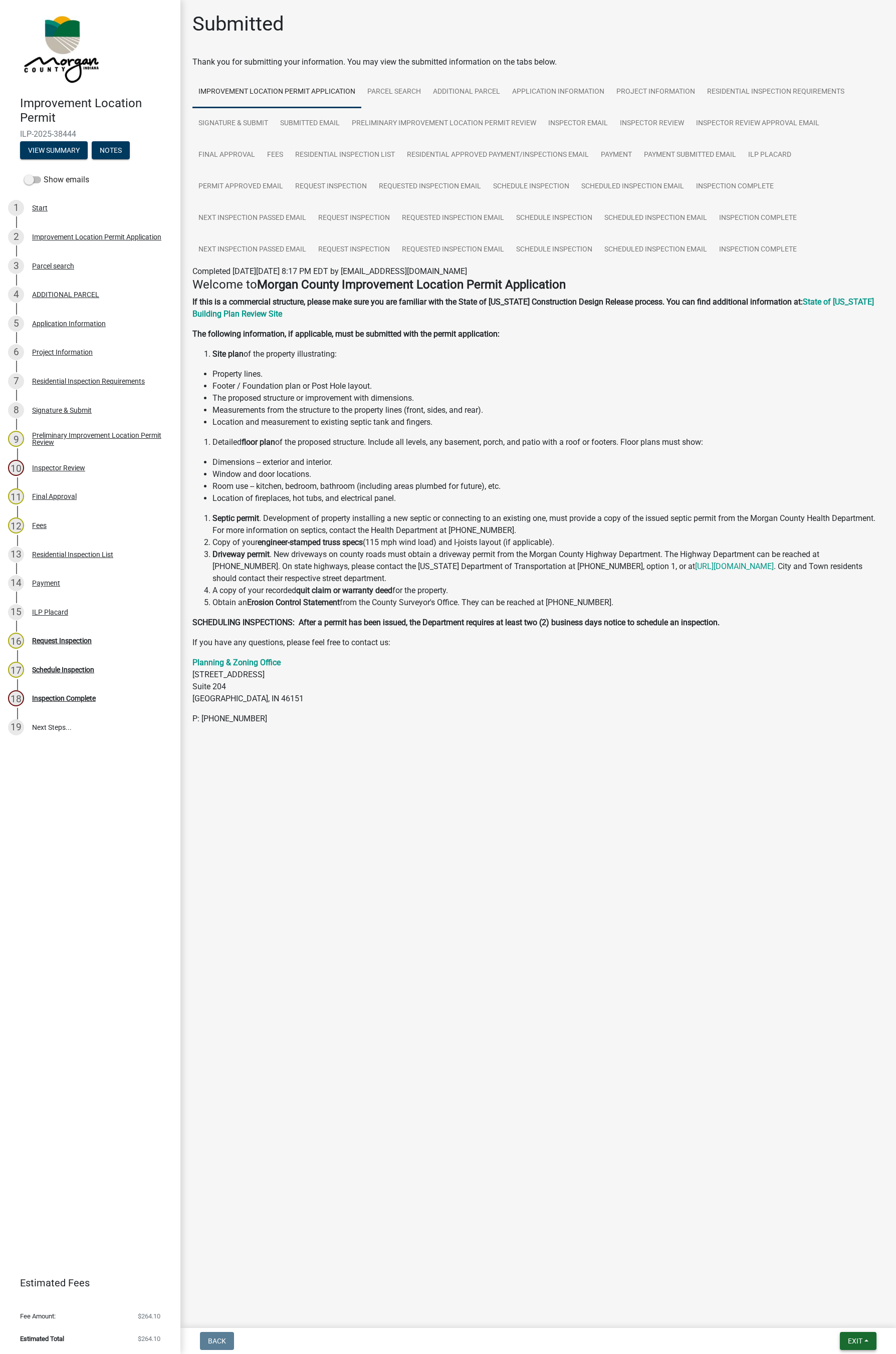
click at [855, 813] on span "Exit" at bounding box center [855, 1341] width 15 height 8
click at [821, 813] on button "Save & Exit" at bounding box center [836, 1315] width 80 height 24
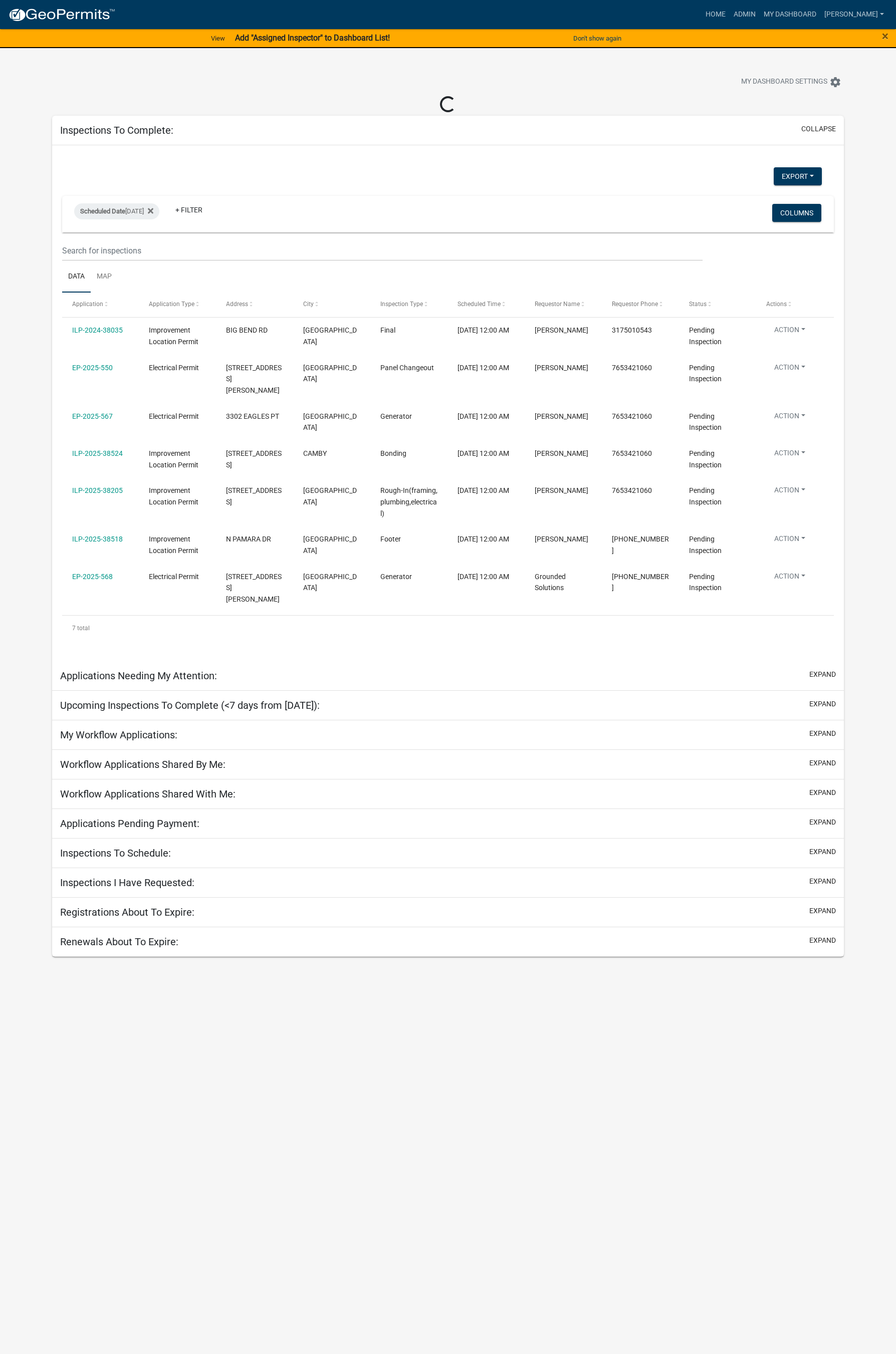
select select "1: 25"
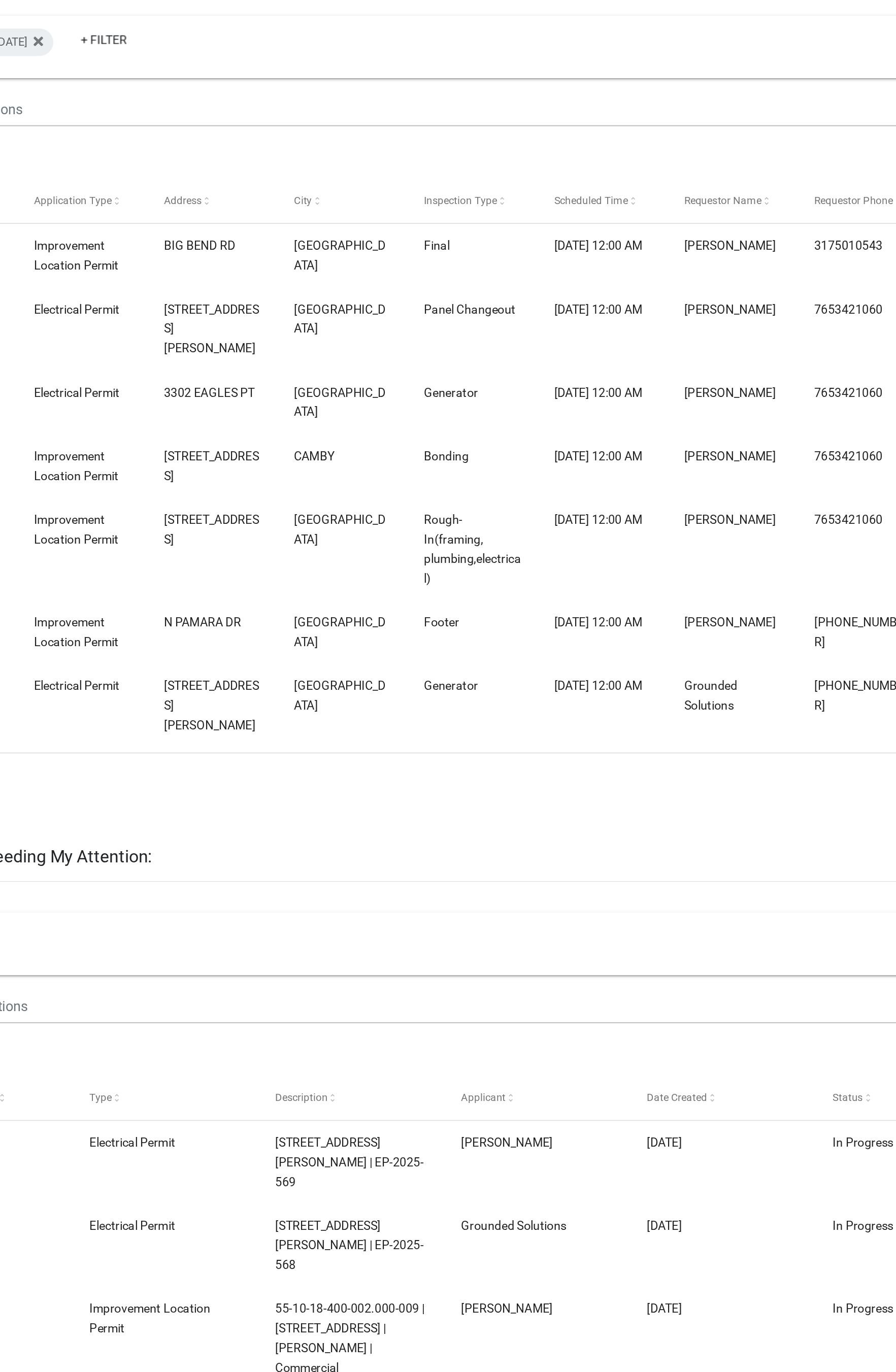
click at [181, 436] on div "Improvement Location Permit" at bounding box center [177, 448] width 57 height 24
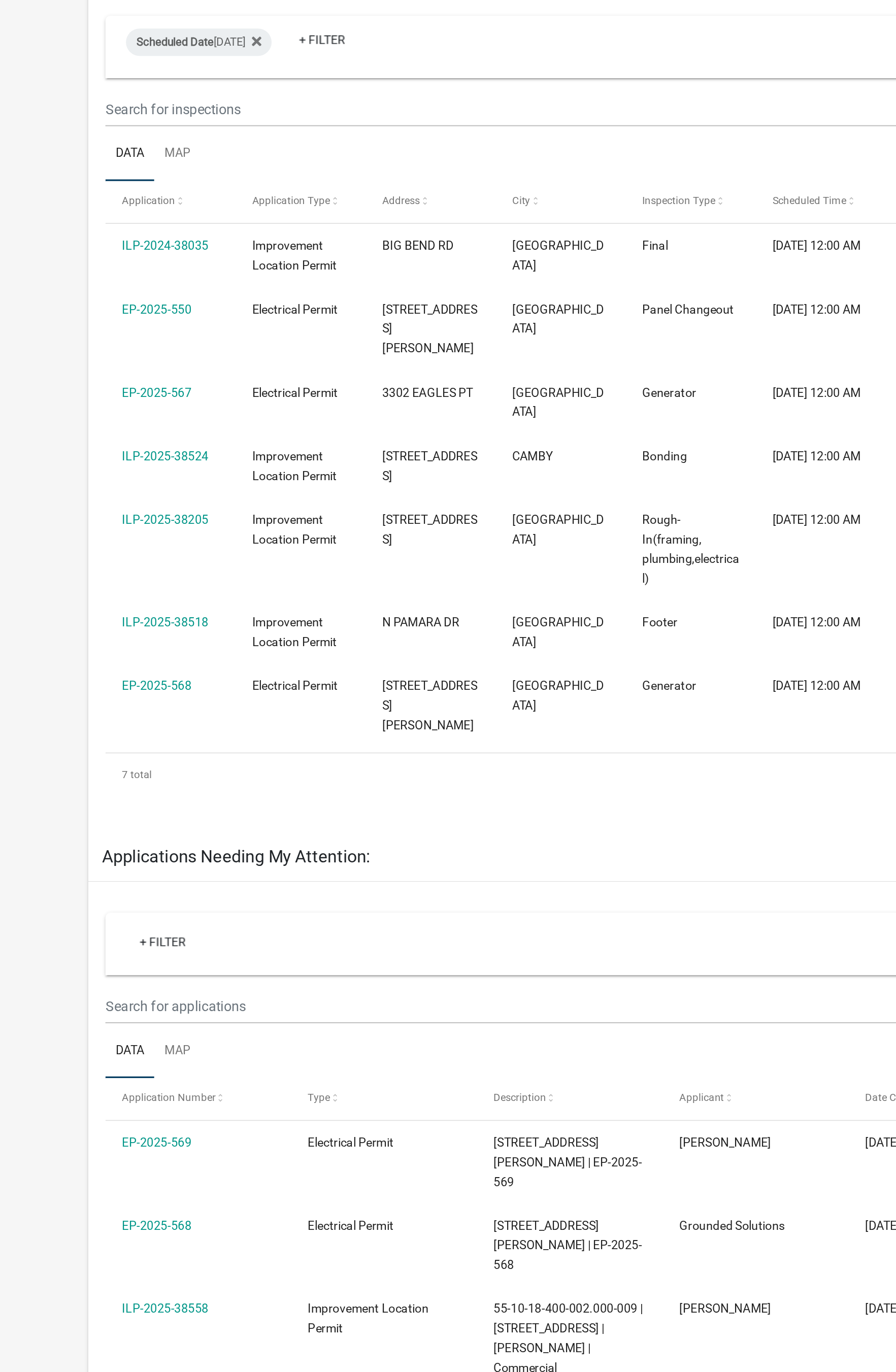
click at [108, 438] on link "ILP-2025-38524" at bounding box center [98, 441] width 51 height 8
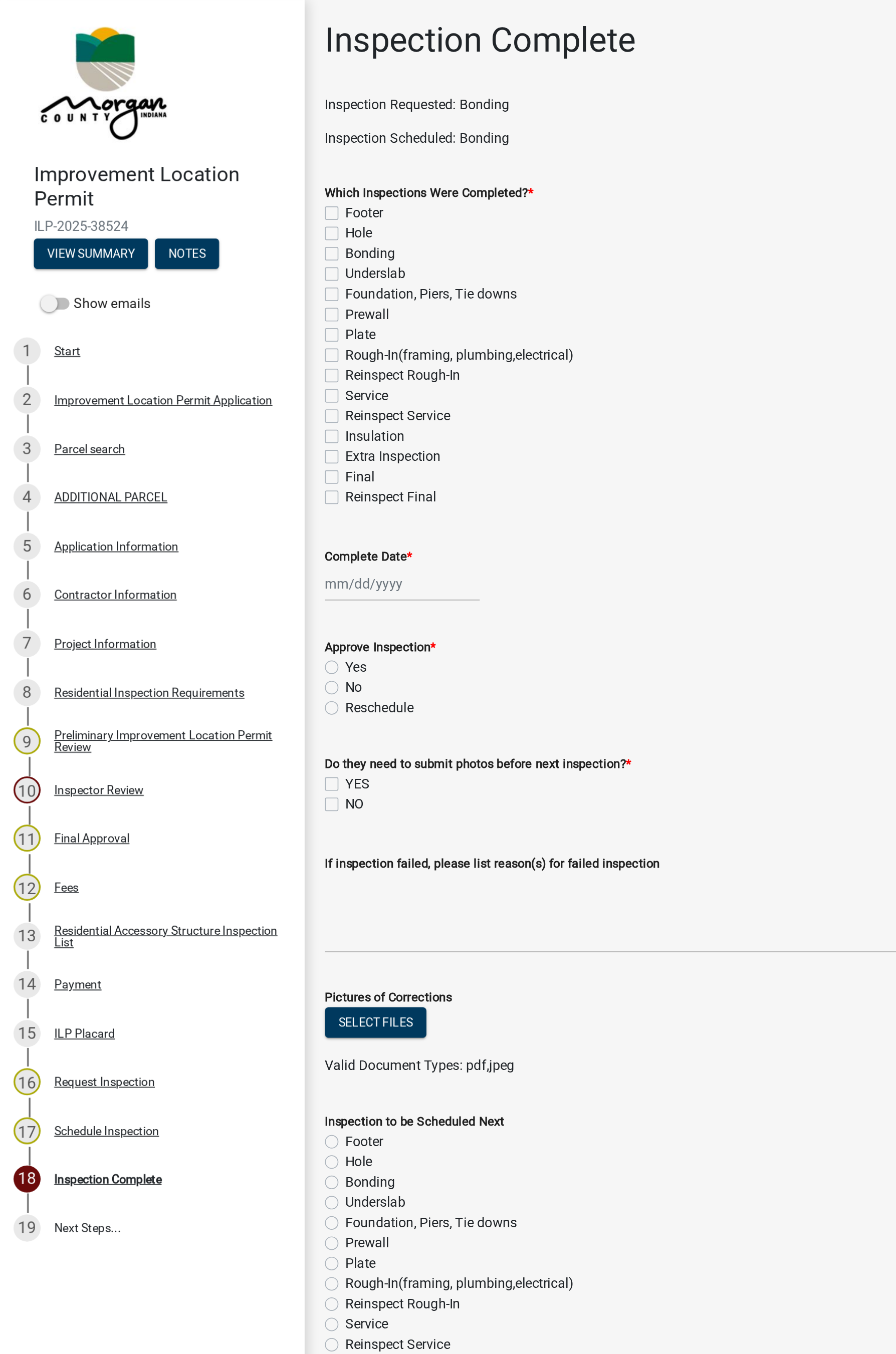
click at [204, 151] on label "Bonding" at bounding box center [219, 150] width 30 height 12
click at [204, 151] on input "Bonding" at bounding box center [207, 147] width 6 height 6
checkbox input "true"
checkbox input "false"
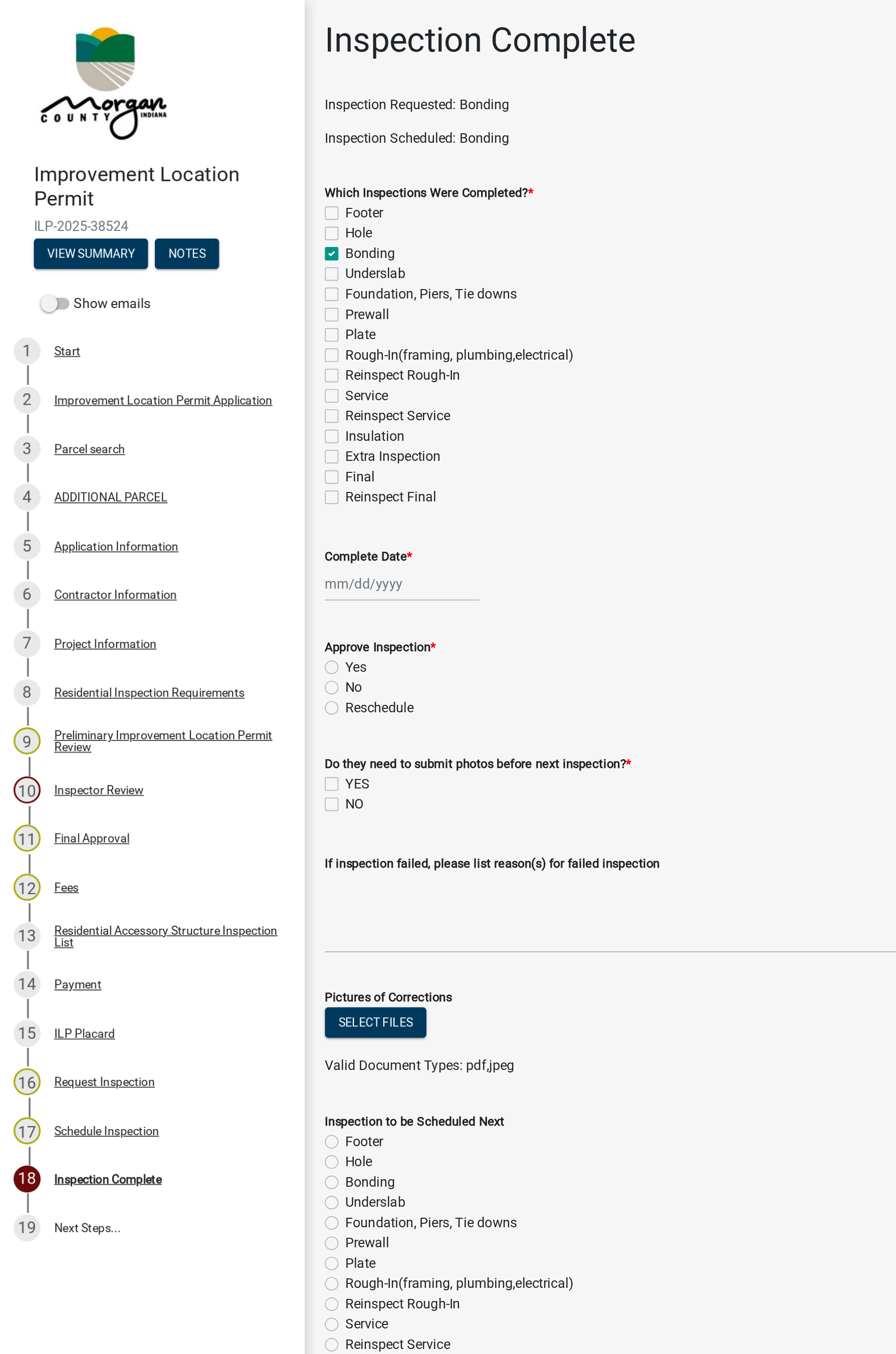
checkbox input "true"
checkbox input "false"
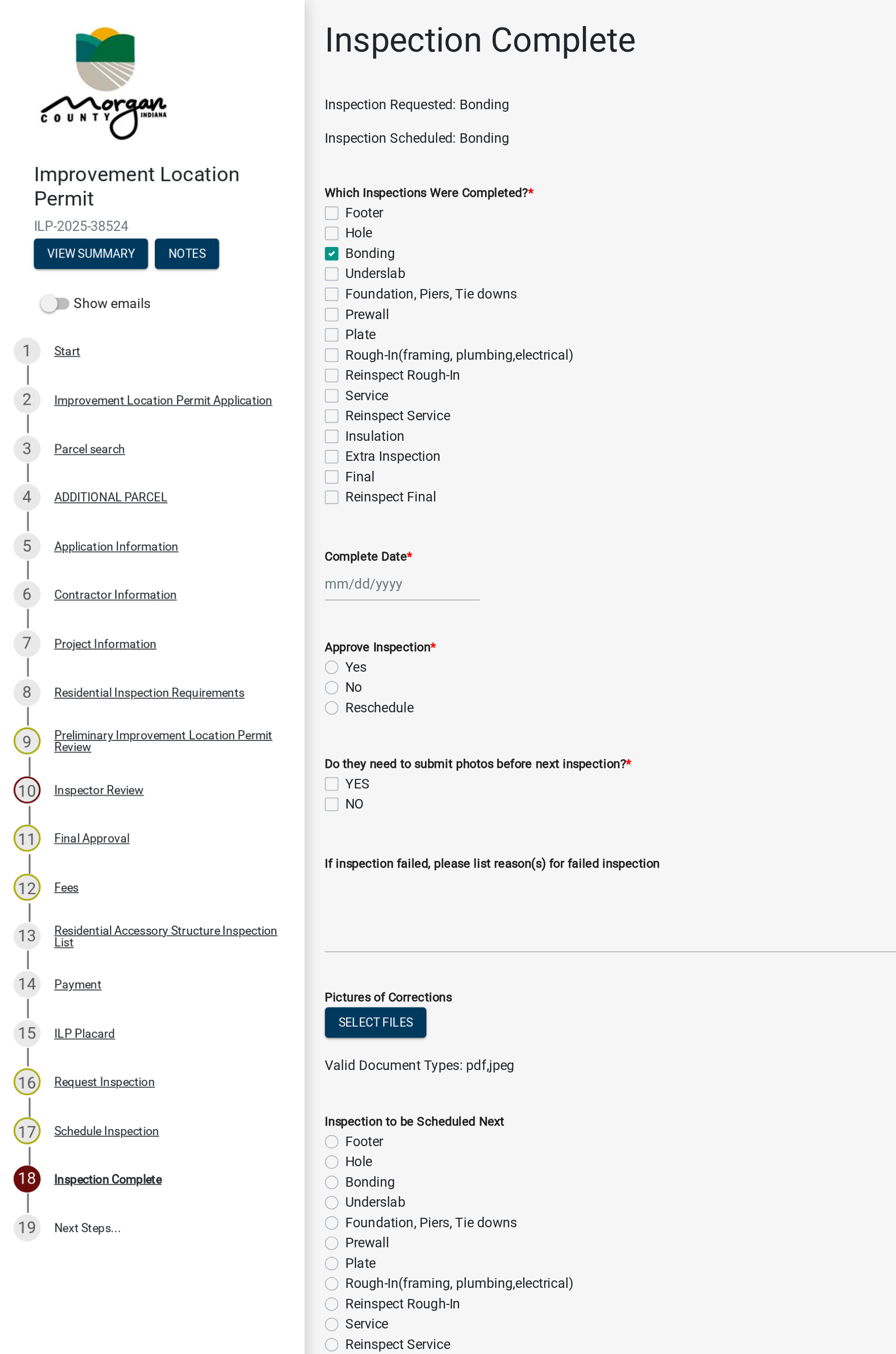
checkbox input "false"
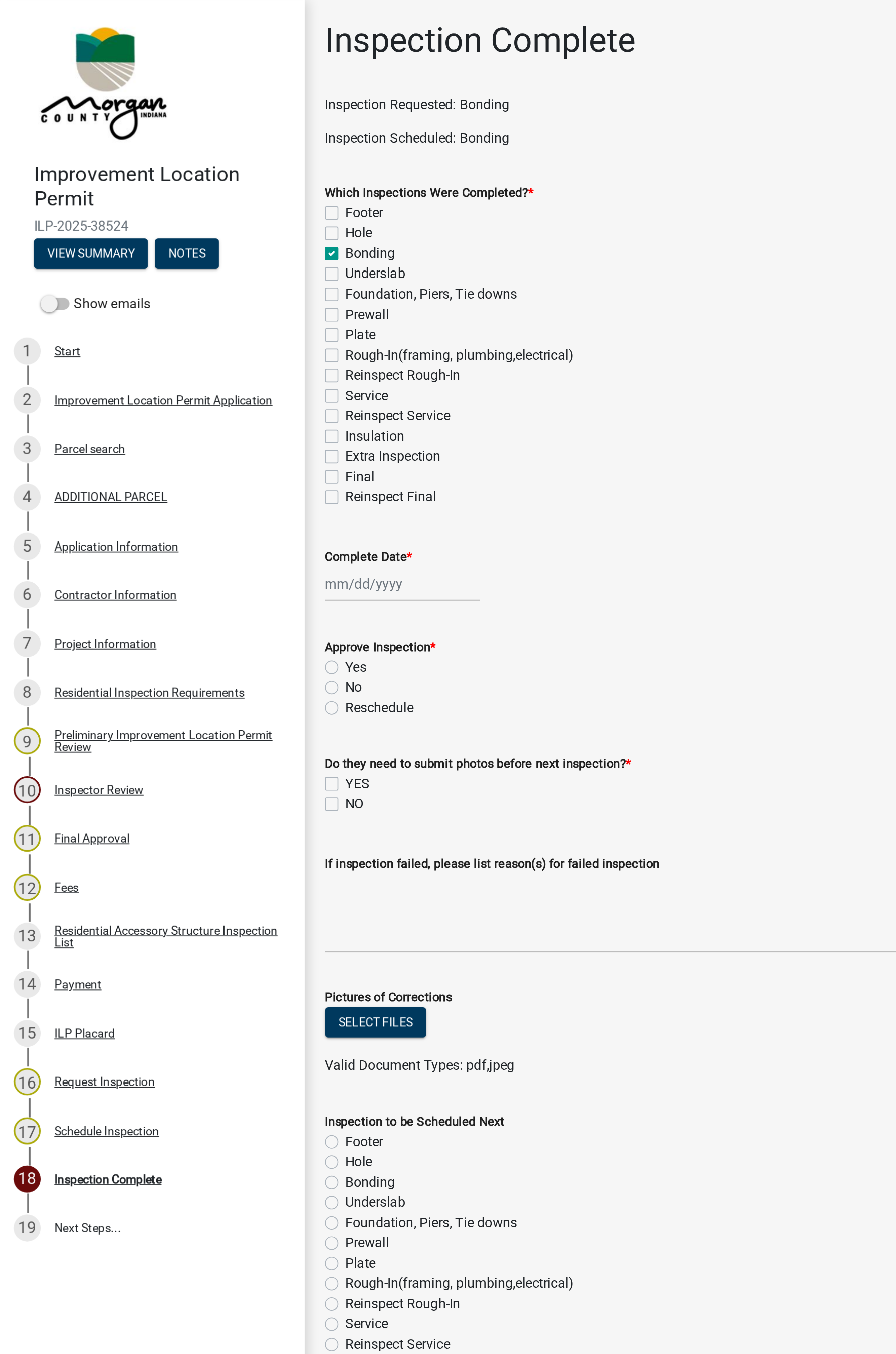
checkbox input "false"
click at [220, 350] on div at bounding box center [238, 346] width 92 height 20
select select "8"
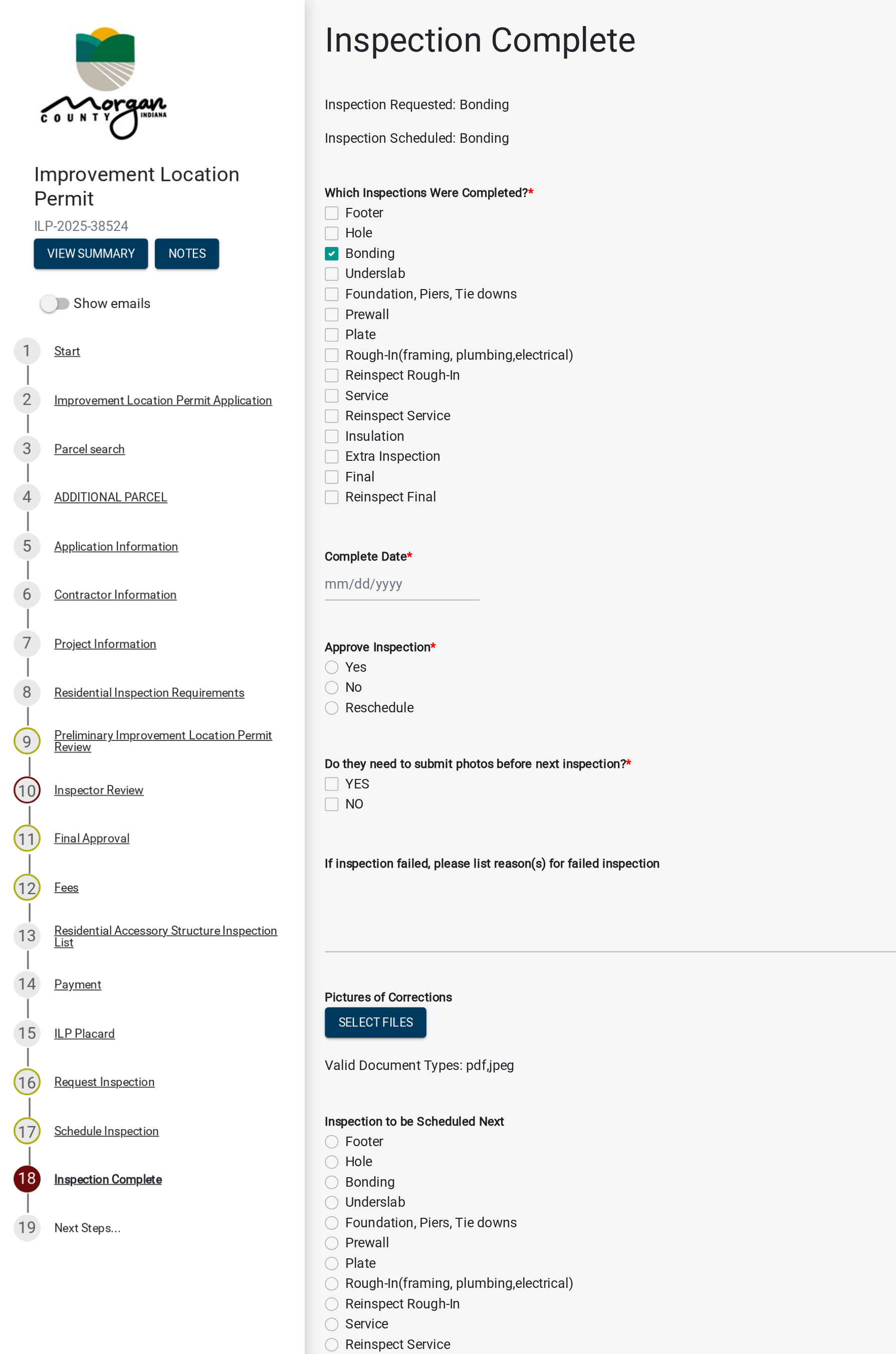
select select "2025"
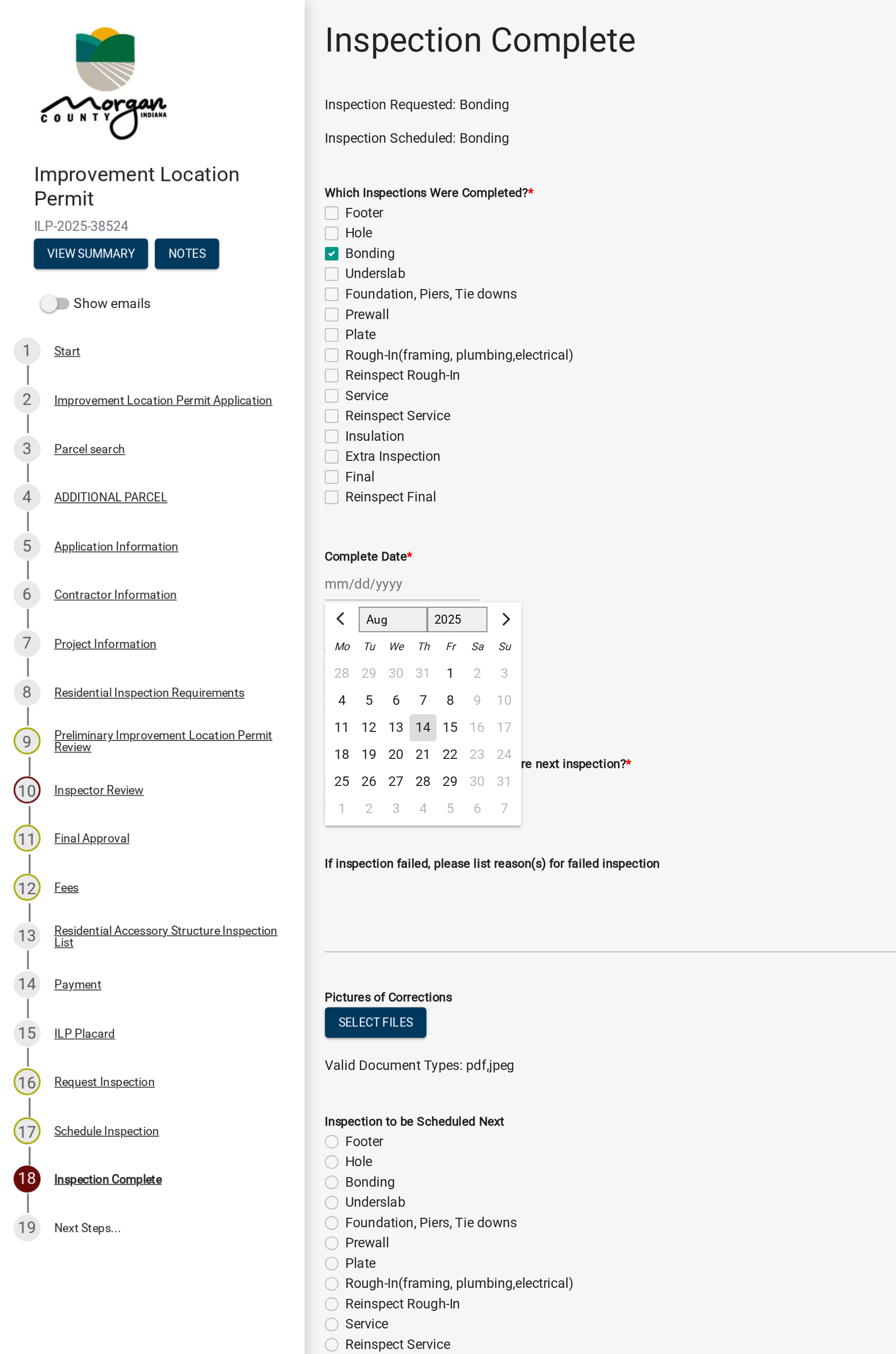
click at [254, 430] on div "14" at bounding box center [251, 431] width 16 height 16
type input "[DATE]"
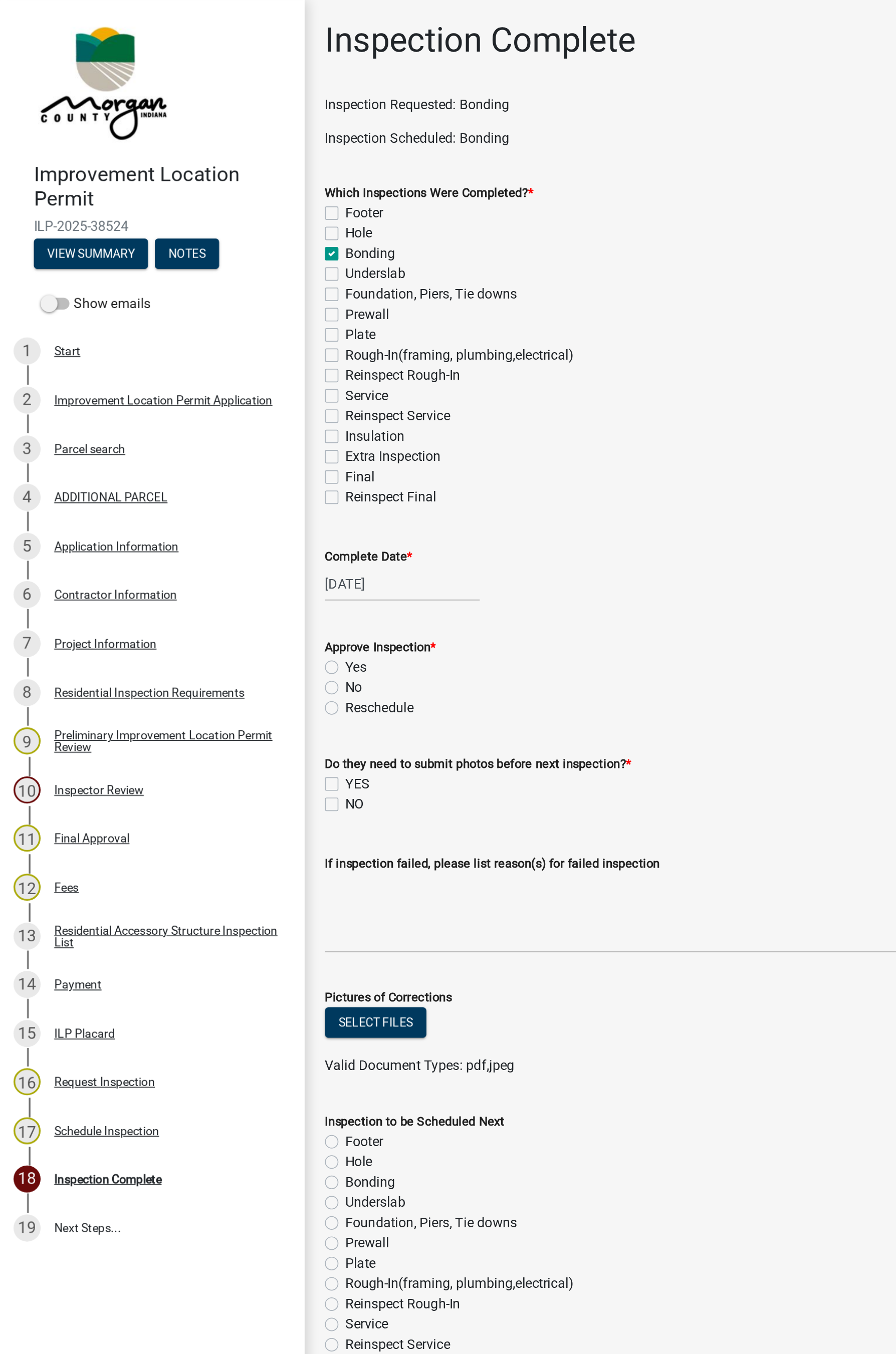
click at [204, 394] on label "Yes" at bounding box center [210, 395] width 13 height 12
click at [204, 394] on input "Yes" at bounding box center [207, 392] width 6 height 6
radio input "true"
click at [204, 477] on label "NO" at bounding box center [210, 476] width 11 height 12
click at [204, 477] on input "NO" at bounding box center [207, 474] width 6 height 6
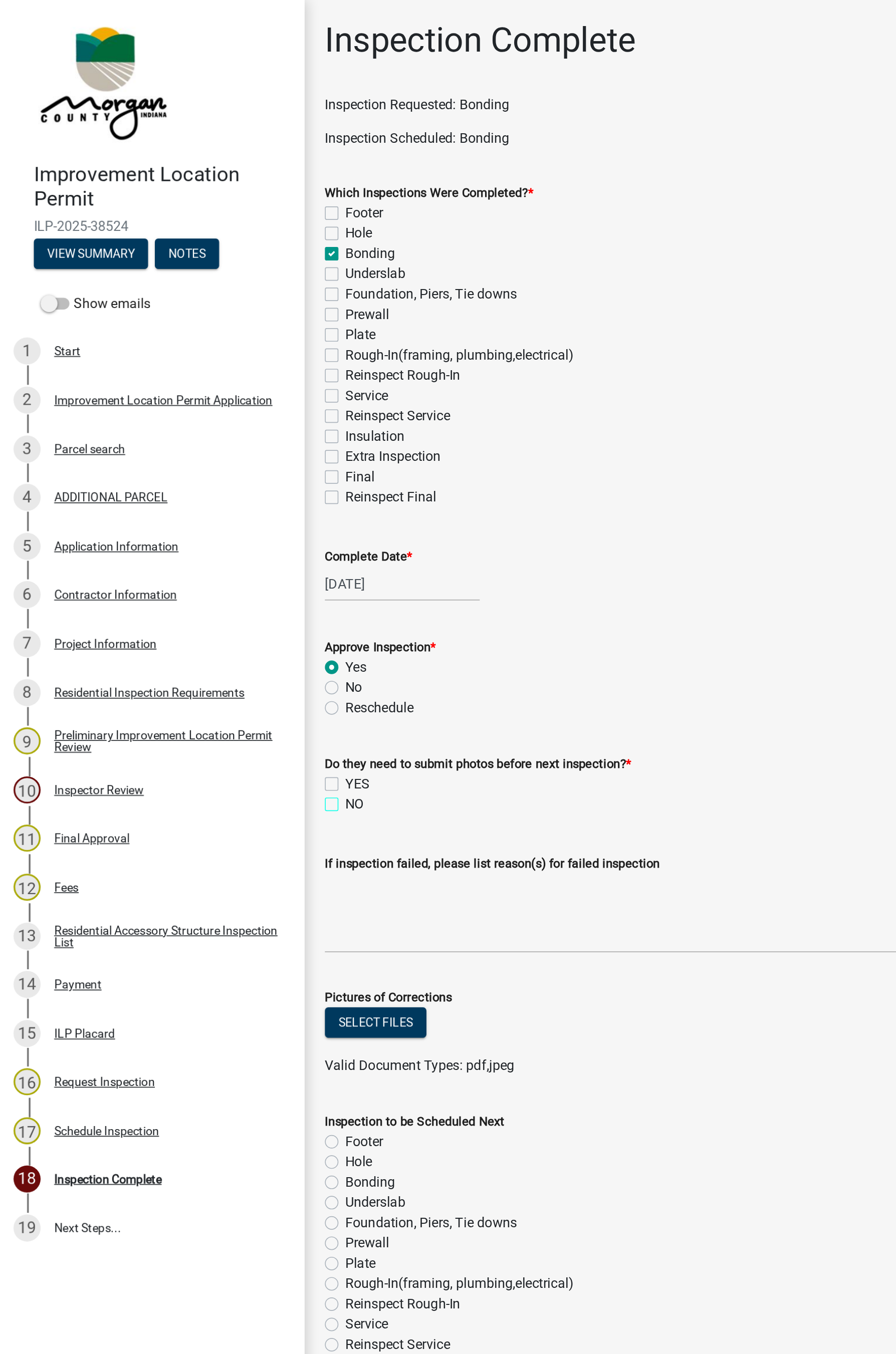
checkbox input "true"
checkbox input "false"
checkbox input "true"
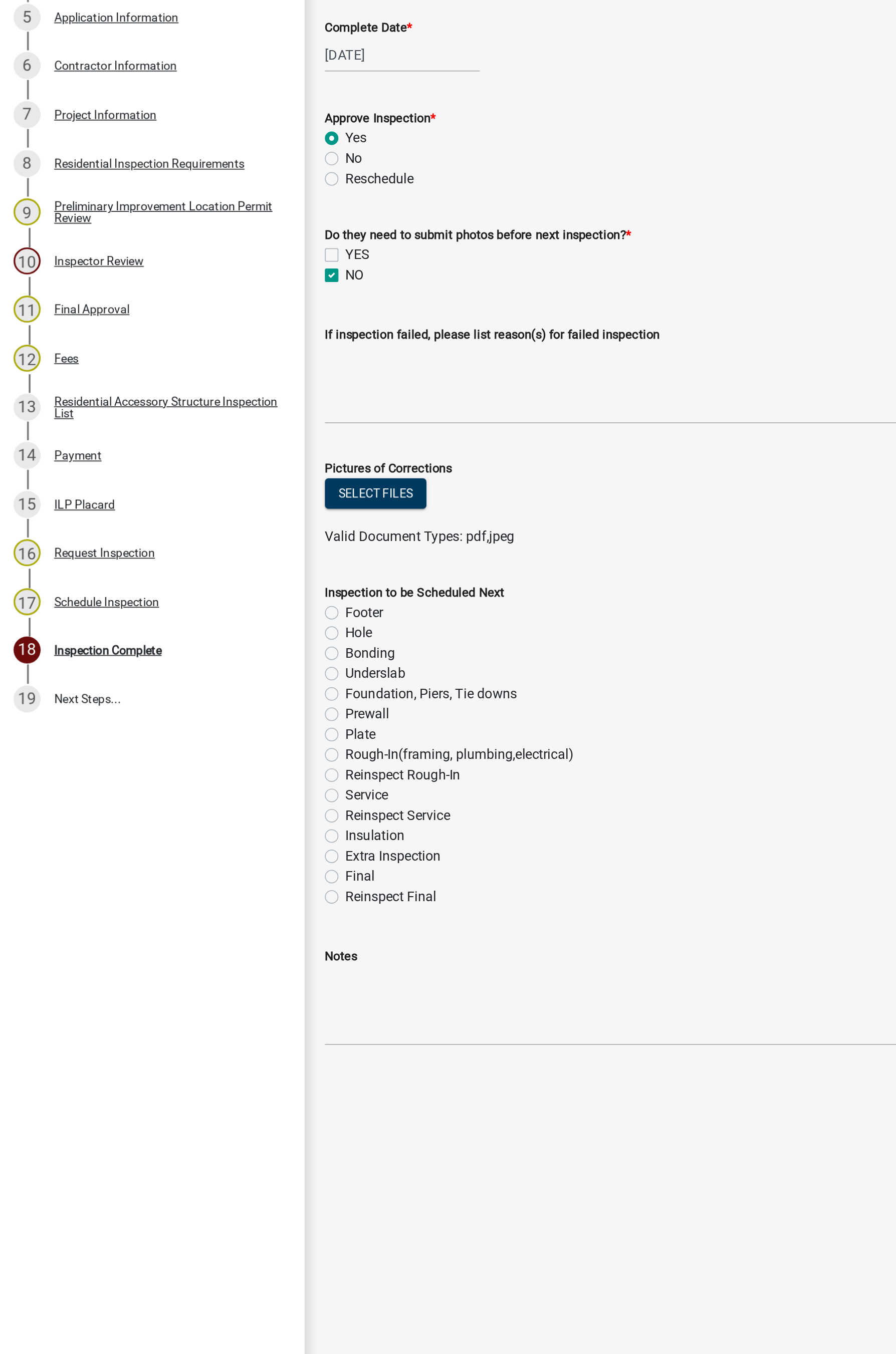
click at [204, 701] on label "Bonding" at bounding box center [219, 700] width 30 height 12
click at [204, 701] on input "Bonding" at bounding box center [207, 697] width 6 height 6
radio input "true"
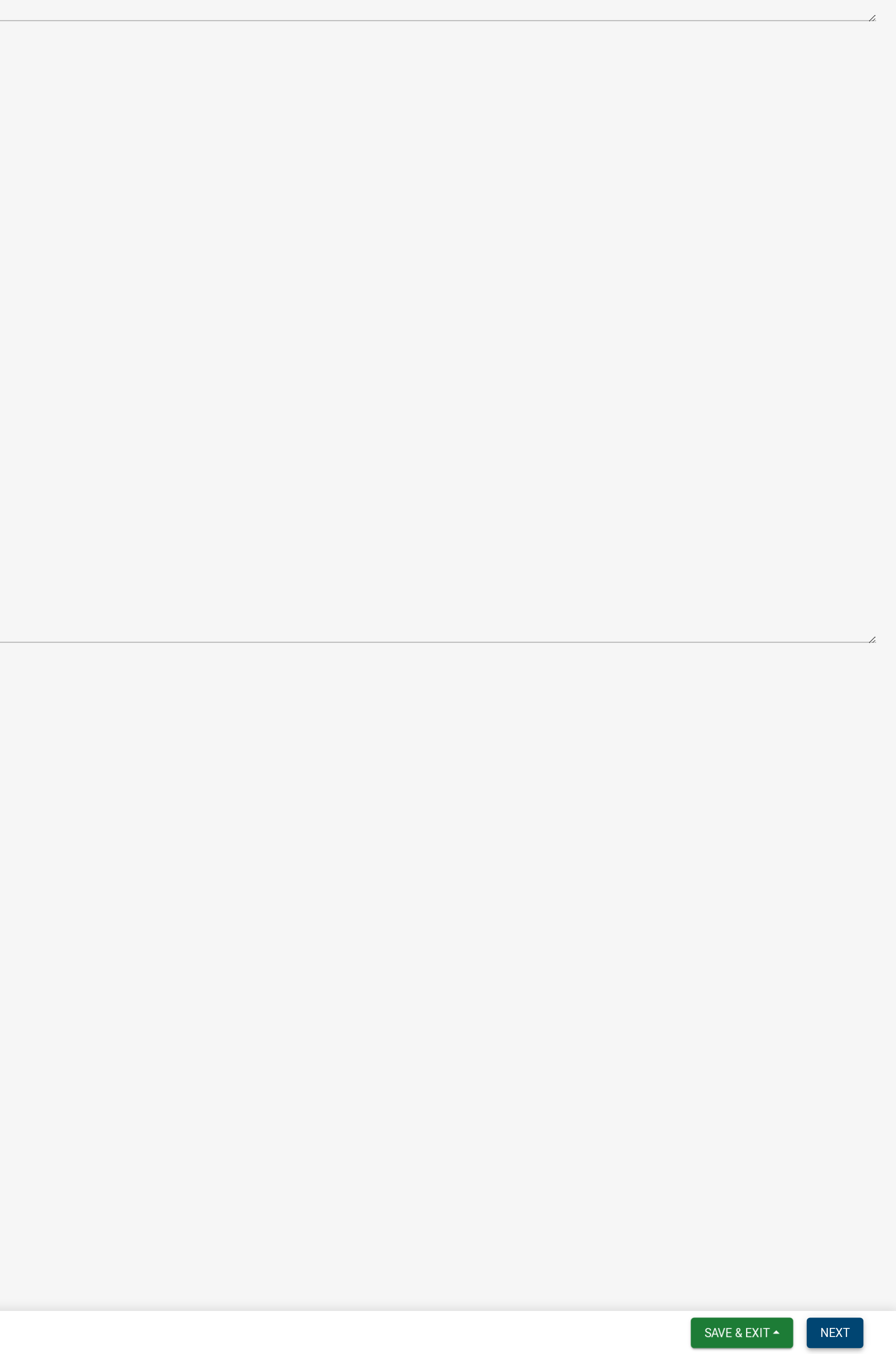
click at [863, 813] on span "Next" at bounding box center [859, 1341] width 18 height 8
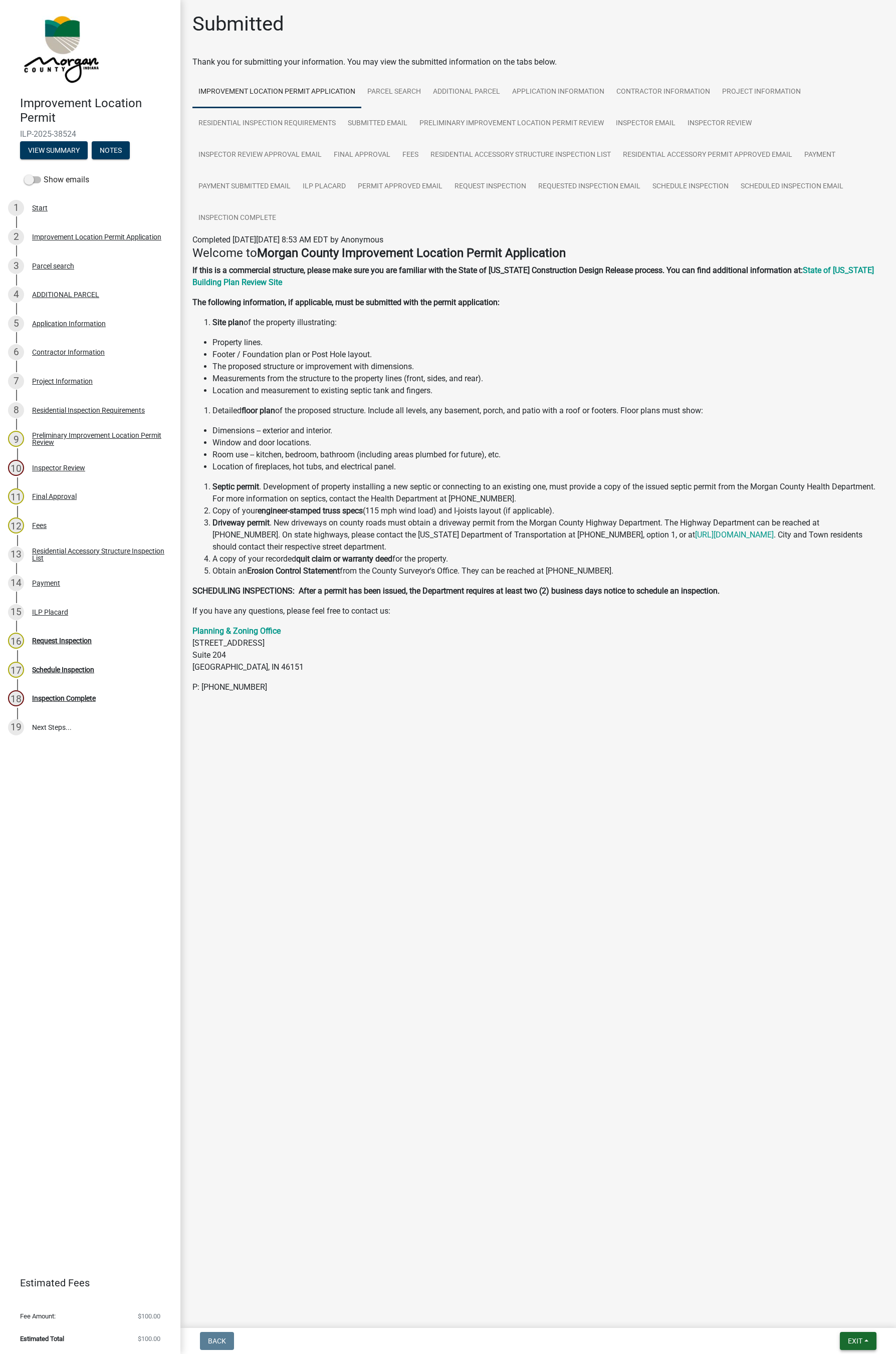
click at [855, 813] on span "Exit" at bounding box center [855, 1341] width 15 height 8
click at [842, 813] on button "Save & Exit" at bounding box center [836, 1315] width 80 height 24
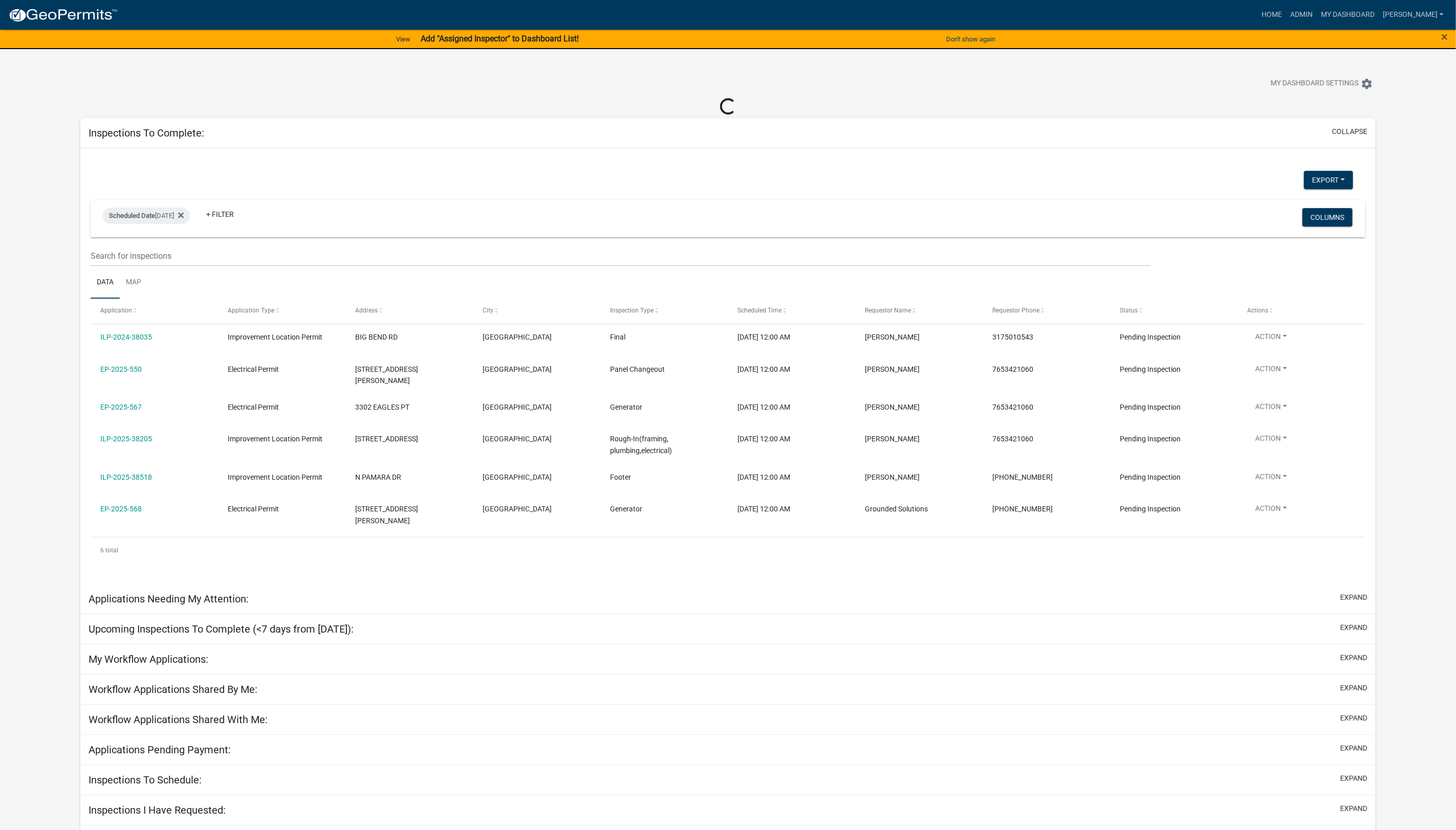
select select "1: 25"
